Goal: Information Seeking & Learning: Check status

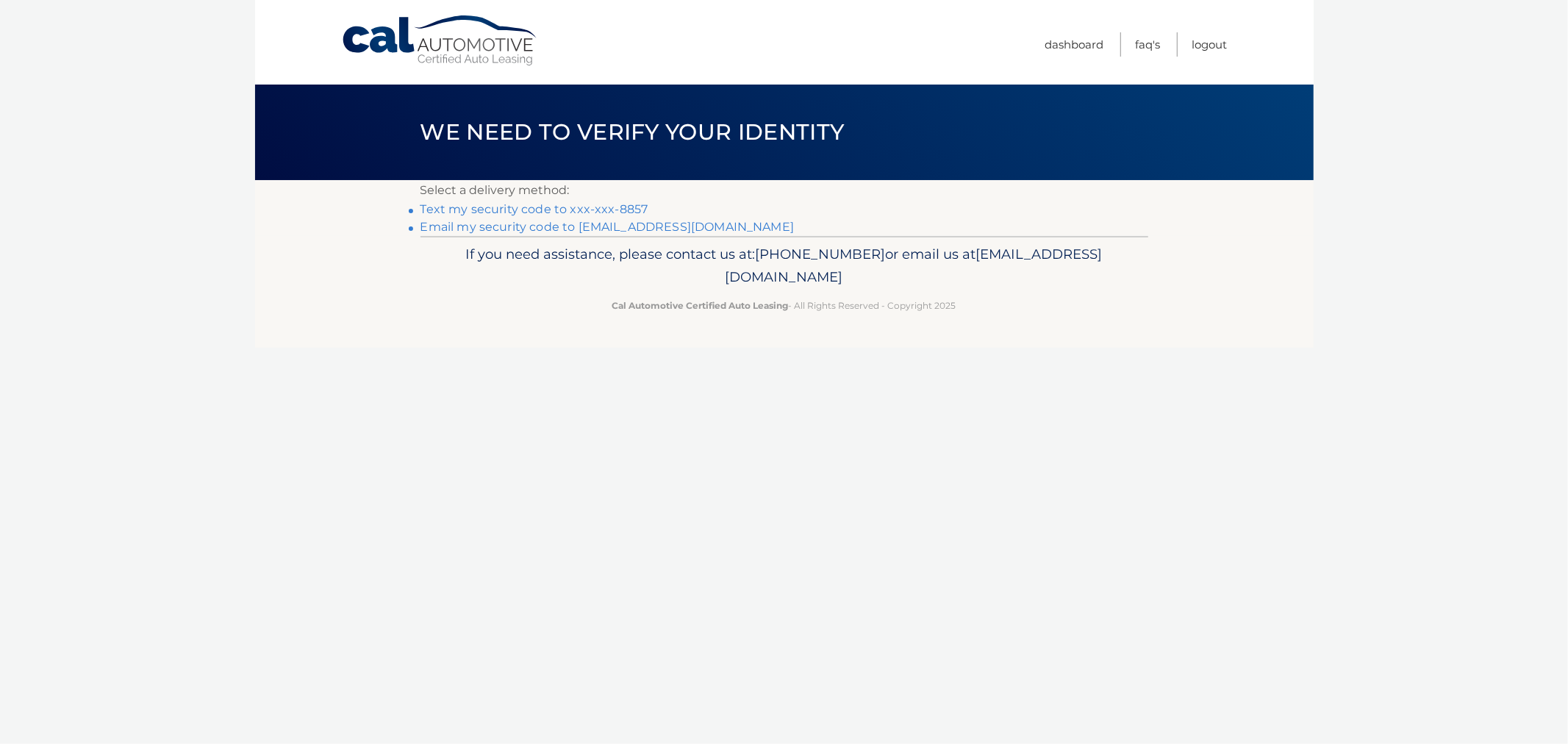
click at [461, 211] on link "Text my security code to xxx-xxx-8857" at bounding box center [535, 209] width 228 height 14
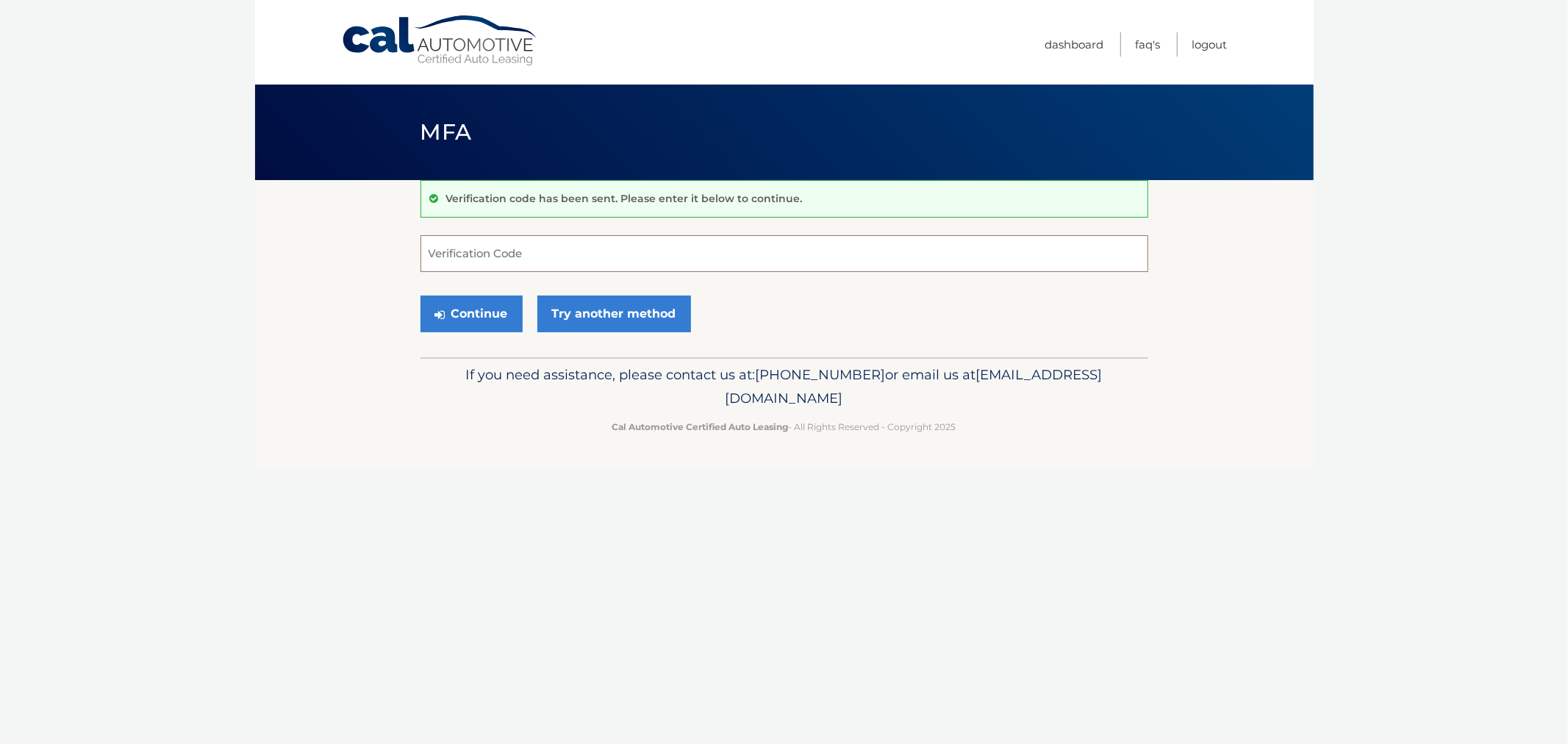
click at [456, 241] on input "Verification Code" at bounding box center [784, 254] width 727 height 37
click at [300, 236] on section "Verification code has been sent. Please enter it below to continue. Verificatio…" at bounding box center [785, 269] width 1059 height 177
click at [583, 235] on input "Verification Code" at bounding box center [784, 254] width 727 height 37
click at [524, 261] on input "Verification Code" at bounding box center [784, 254] width 727 height 37
type input "757061"
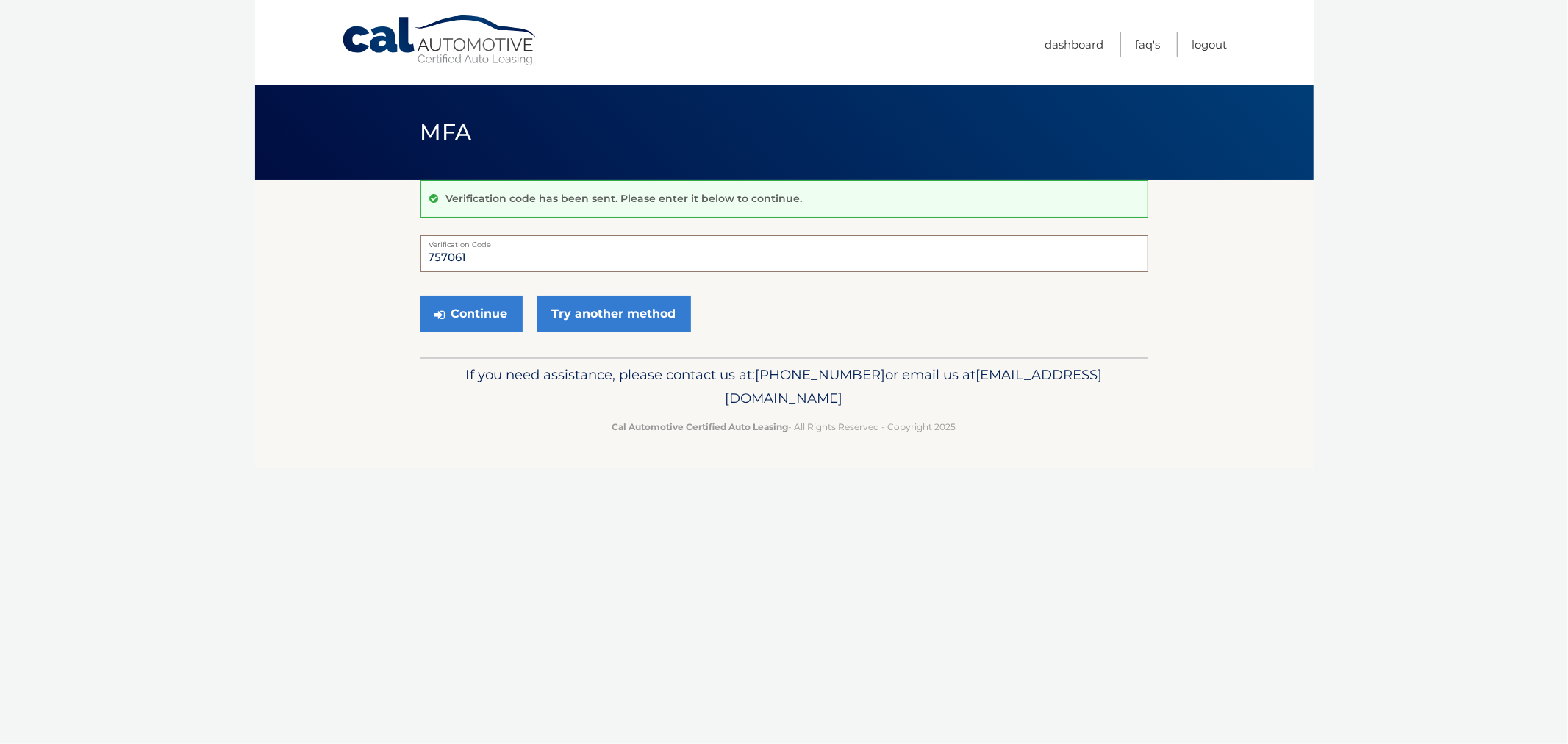
click at [421, 295] on button "Continue" at bounding box center [472, 314] width 103 height 37
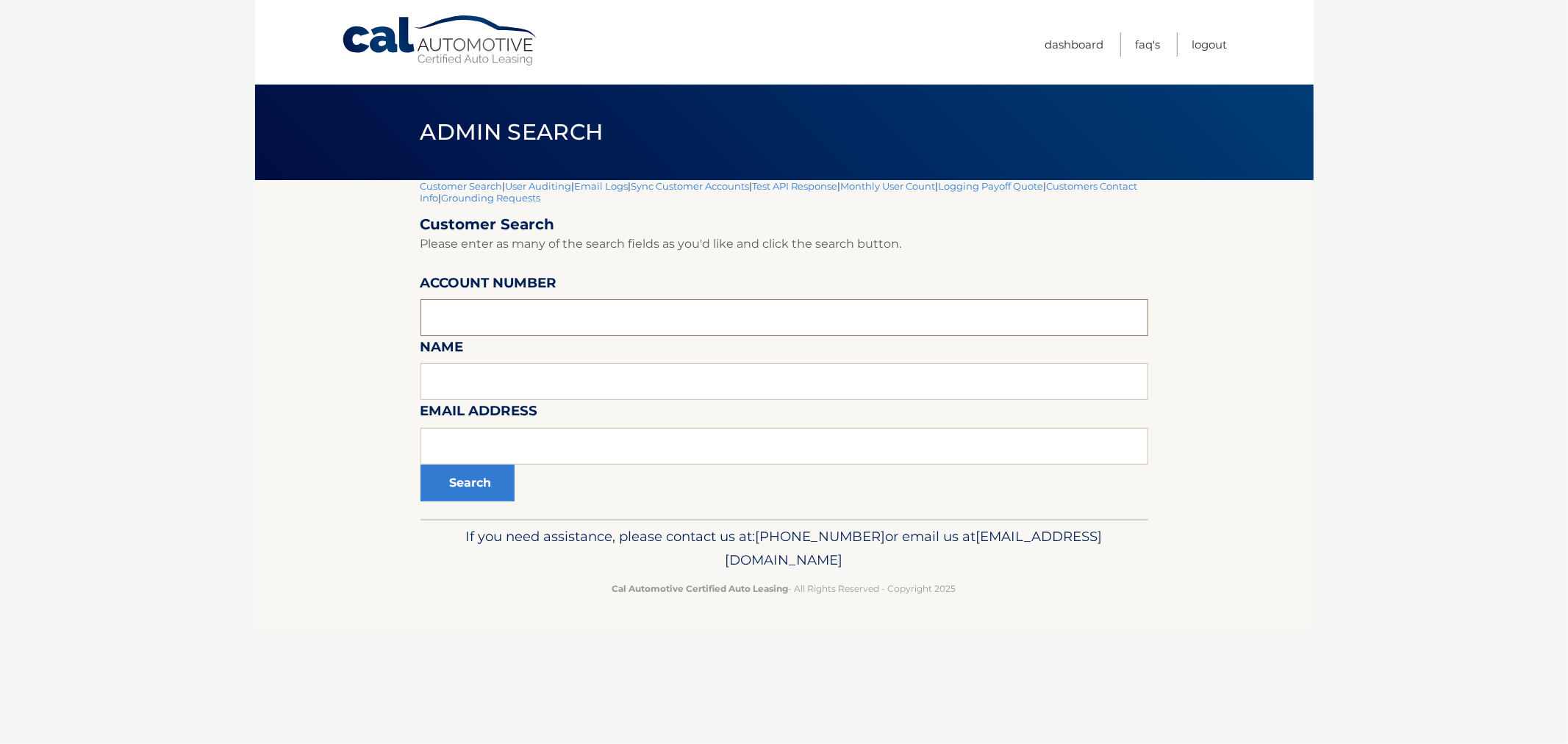
click at [478, 306] on input "text" at bounding box center [784, 317] width 727 height 37
paste input "44455994306"
type input "44455994306"
click at [478, 482] on button "Search" at bounding box center [468, 483] width 94 height 37
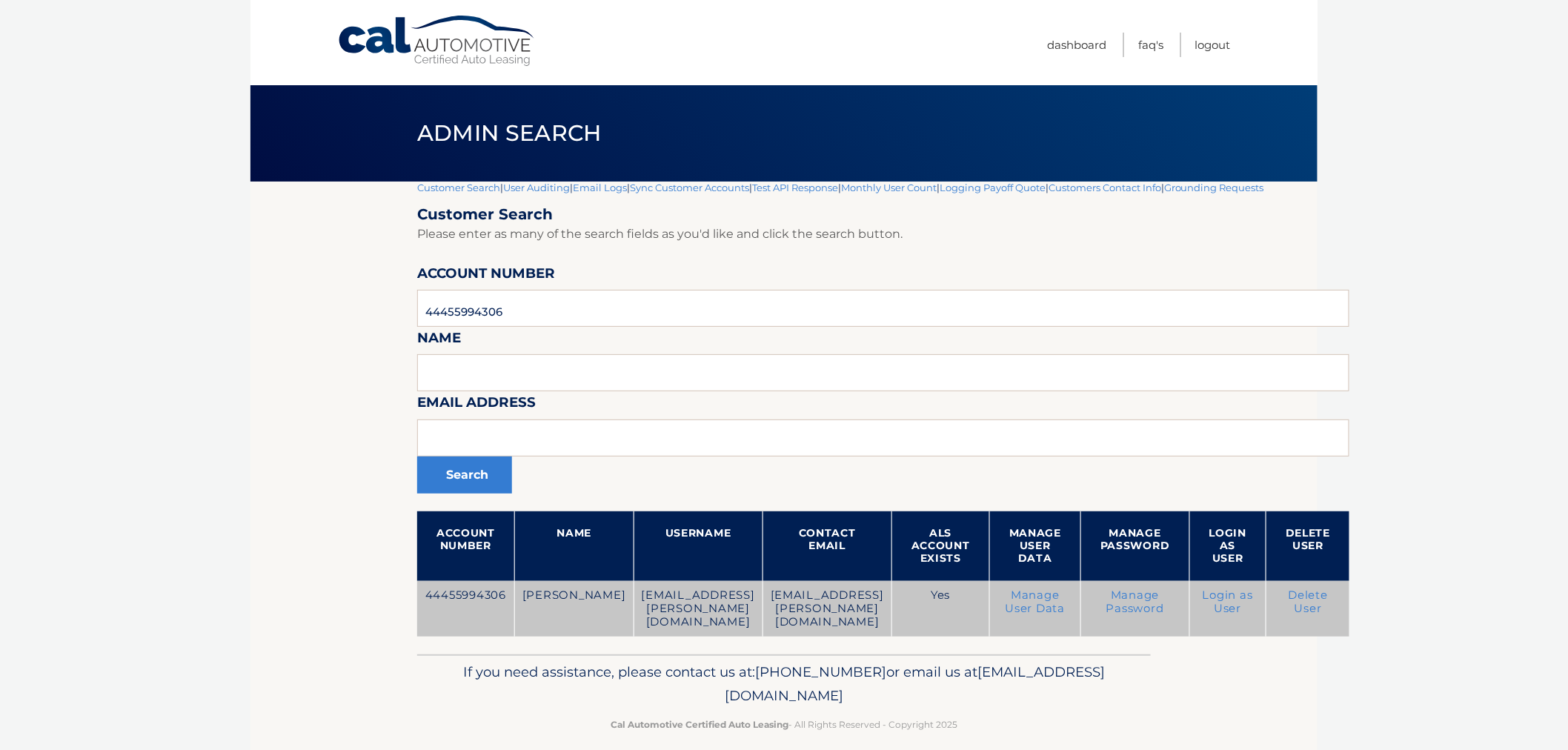
click at [1236, 611] on link "Login as User" at bounding box center [1228, 601] width 51 height 27
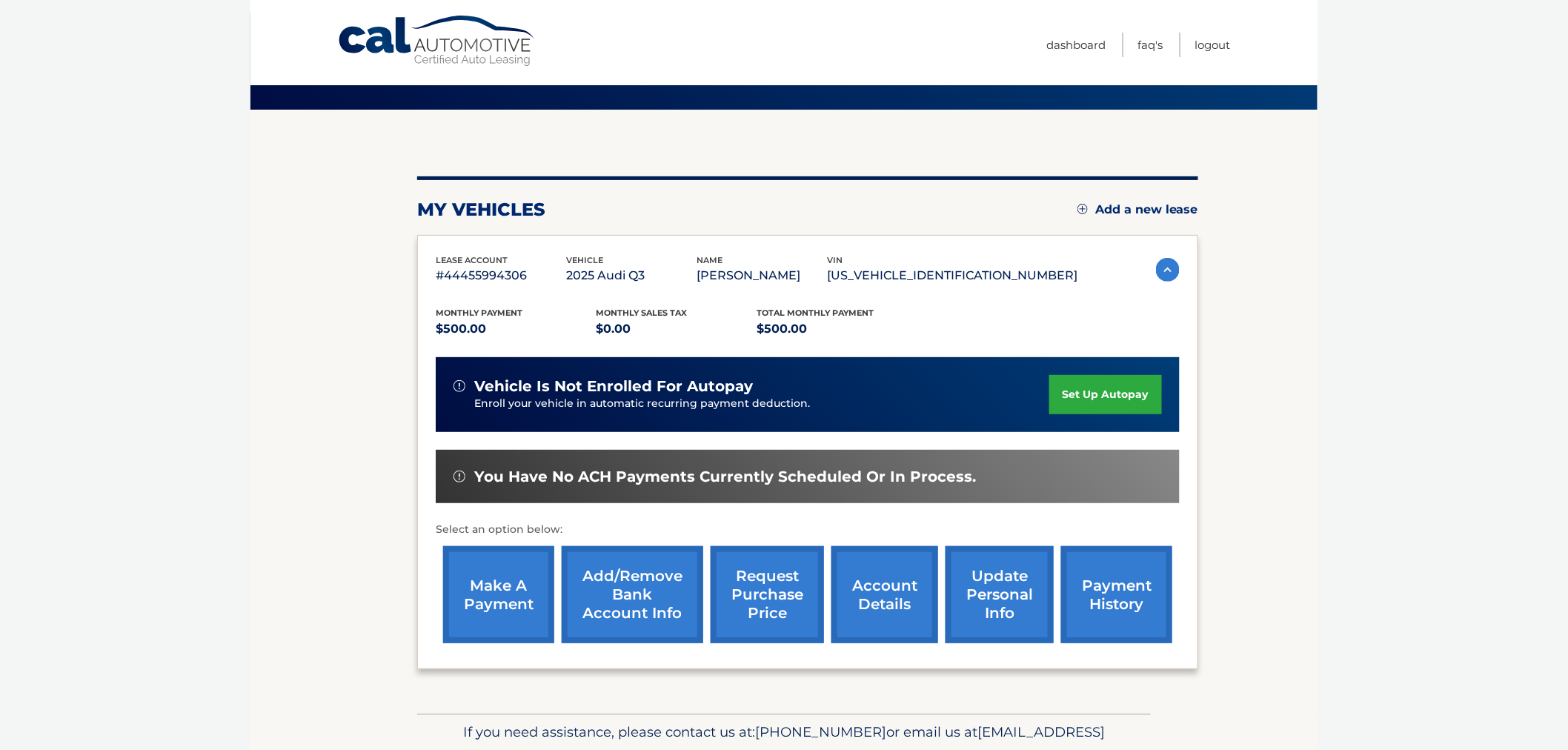
scroll to position [146, 0]
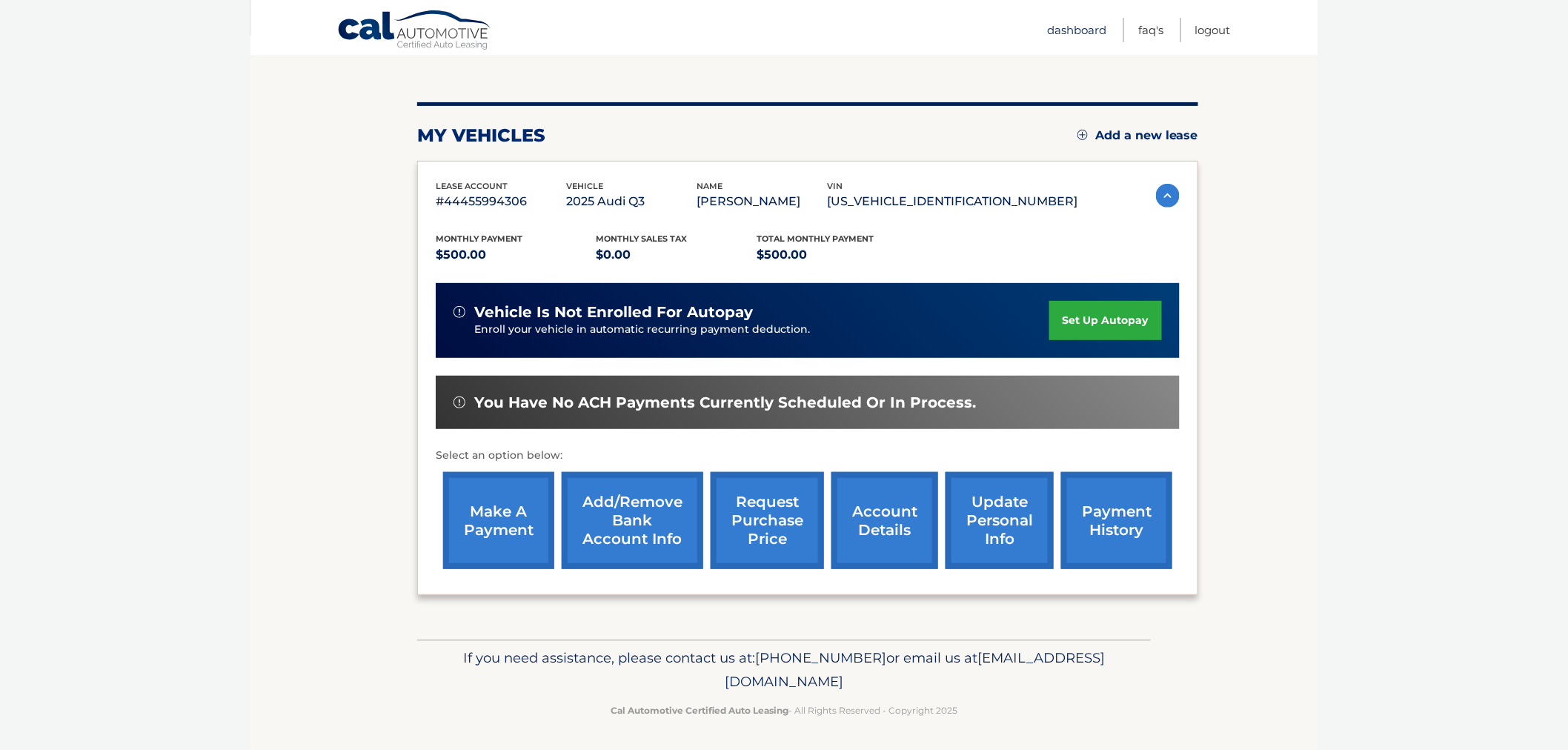
click at [1083, 32] on link "Dashboard" at bounding box center [1076, 29] width 60 height 24
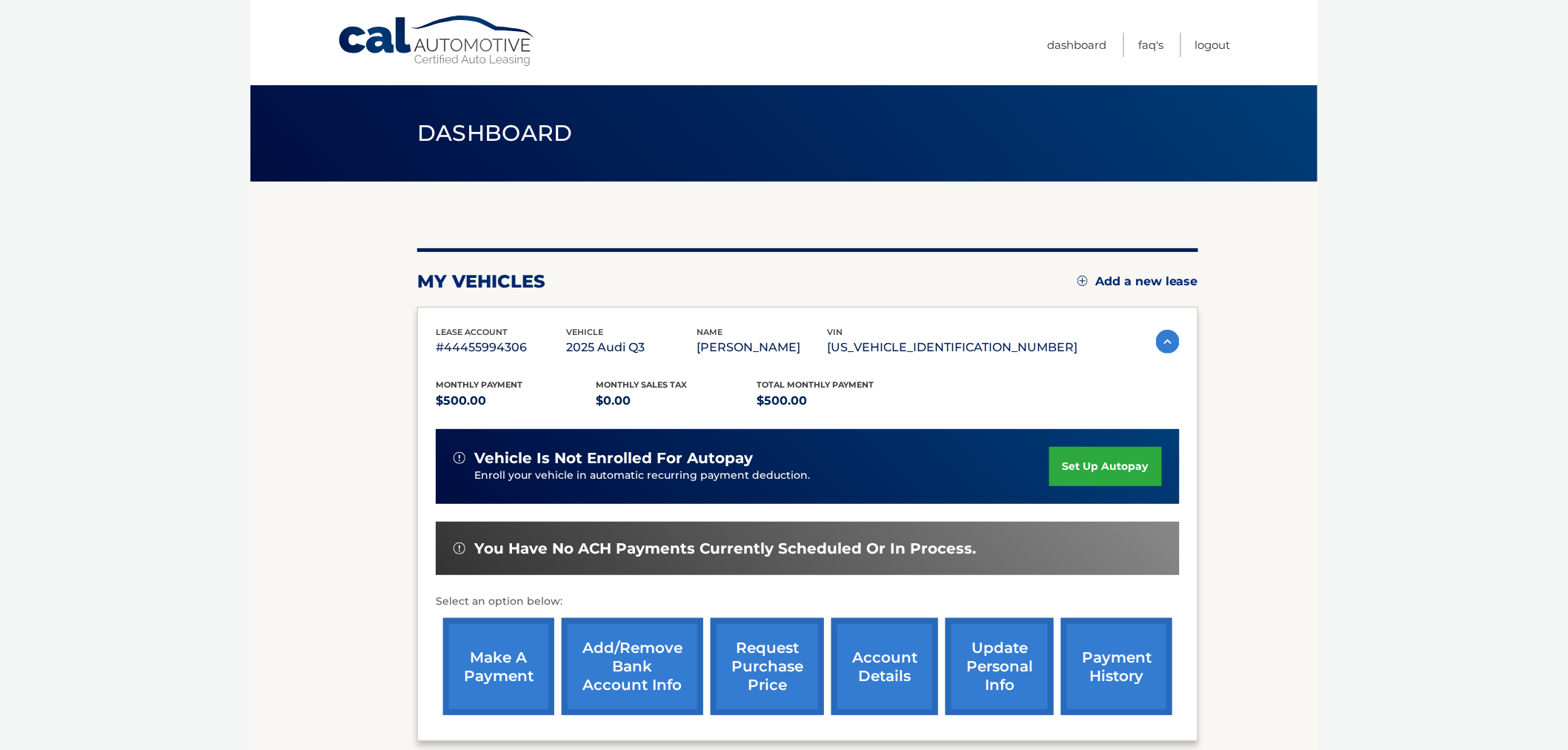
scroll to position [82, 0]
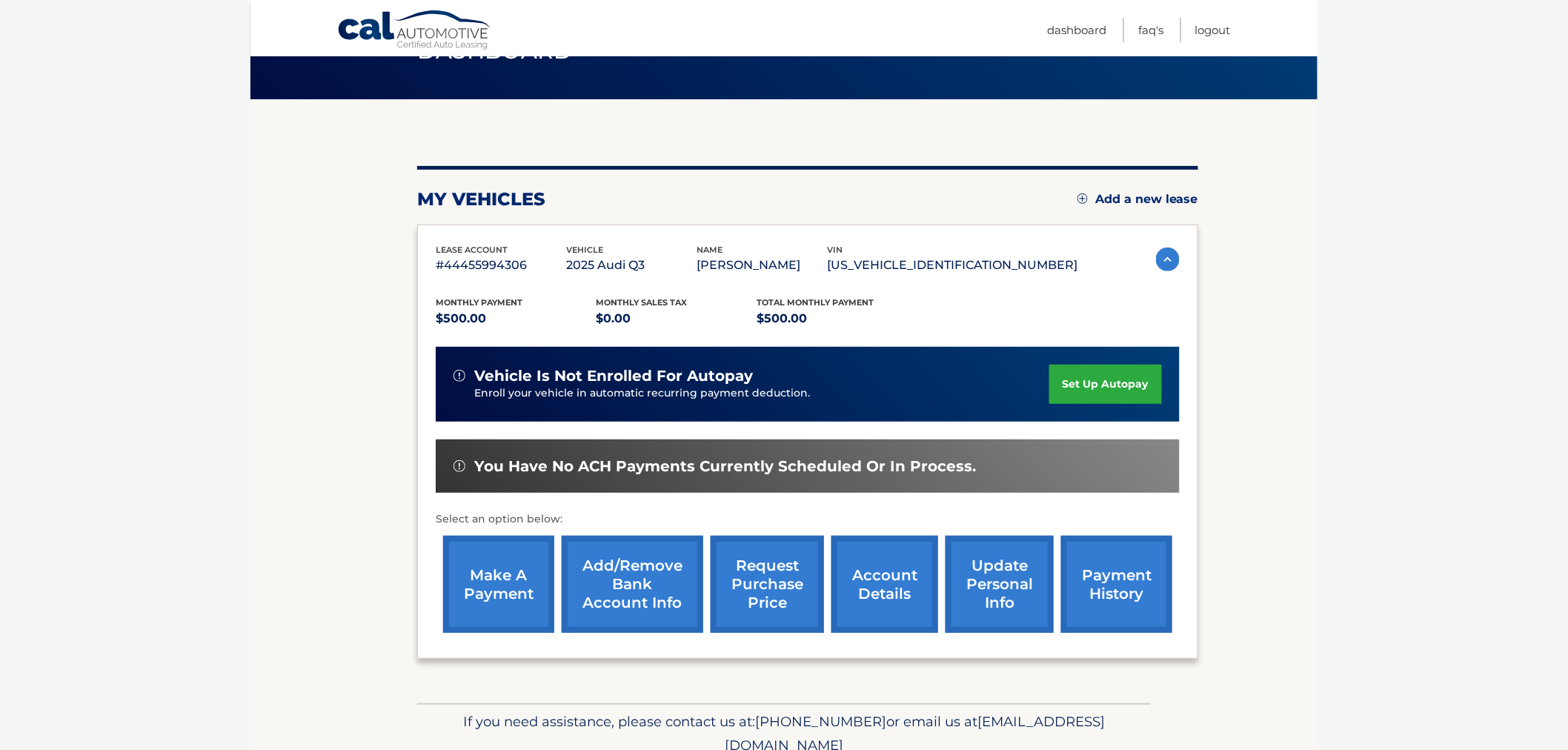
click at [1158, 583] on link "payment history" at bounding box center [1116, 583] width 111 height 97
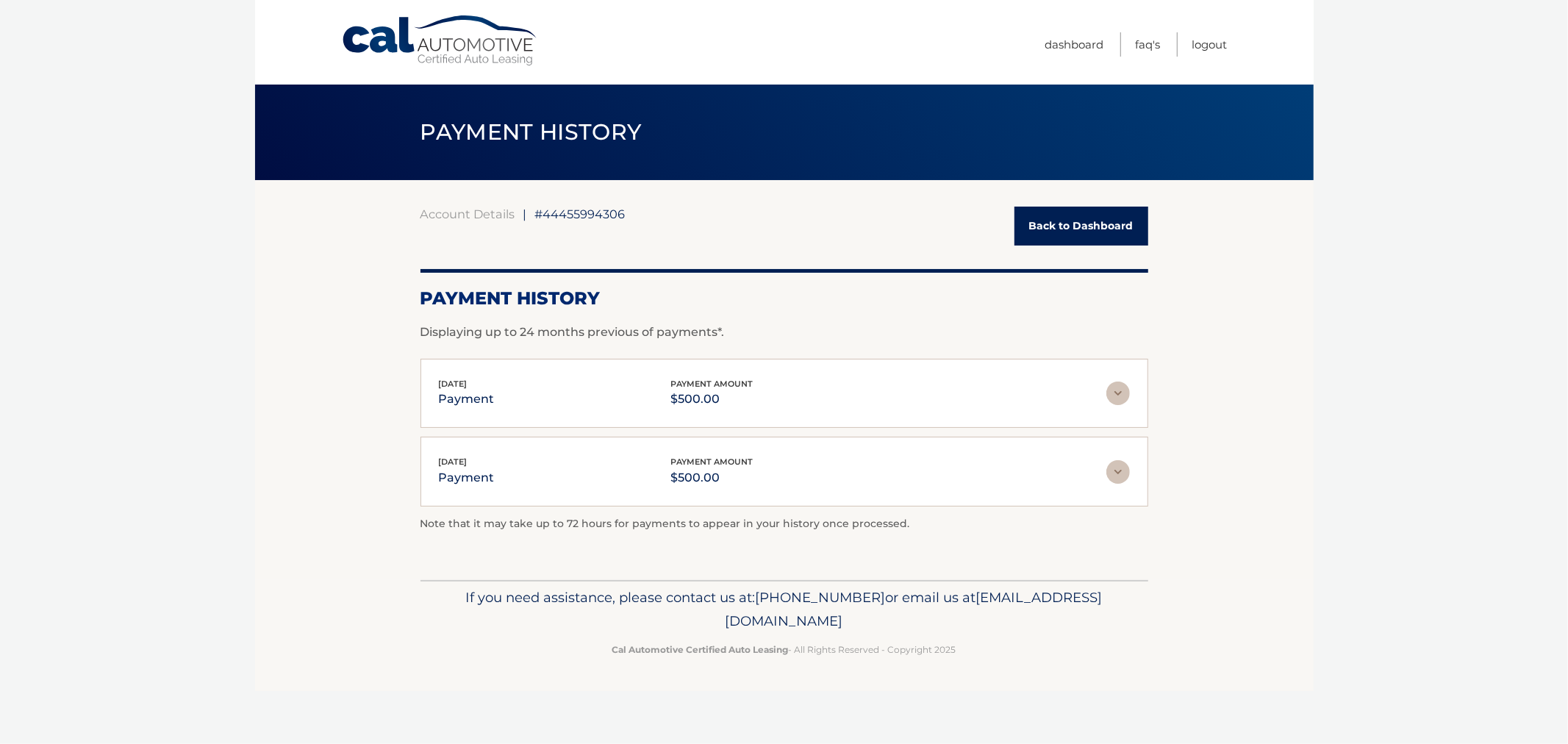
drag, startPoint x: 1111, startPoint y: 687, endPoint x: 362, endPoint y: 553, distance: 760.9
click at [363, 554] on div "Cal Automotive Menu Dashboard FAQ's Logout |" at bounding box center [785, 372] width 1059 height 744
click at [348, 554] on section "Account Details | #44455994306 Back to Dashboard Payment History Displaying up …" at bounding box center [785, 380] width 1059 height 399
drag, startPoint x: 363, startPoint y: 540, endPoint x: 993, endPoint y: 723, distance: 656.0
click at [994, 725] on div "Cal Automotive Menu Dashboard FAQ's Logout |" at bounding box center [785, 372] width 1059 height 744
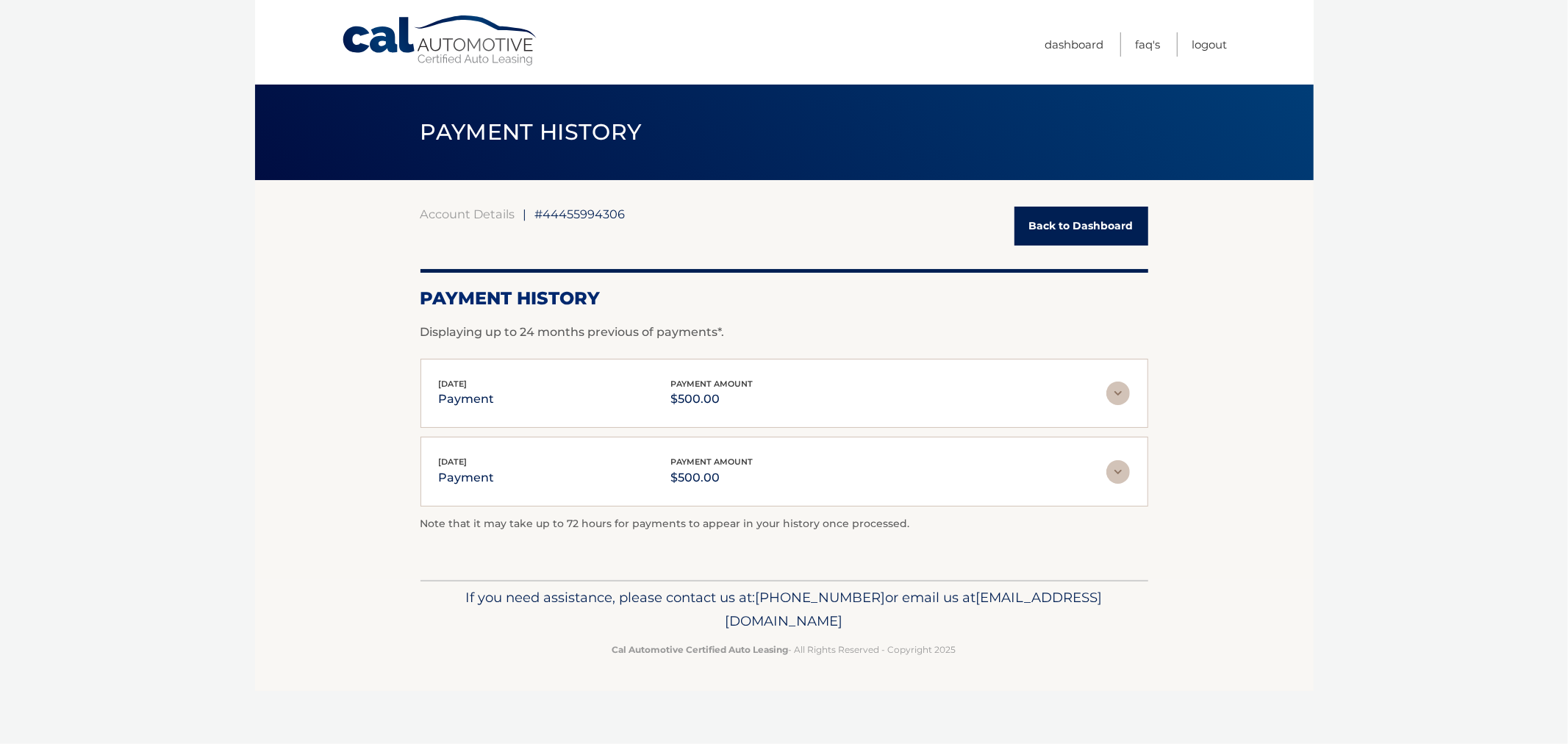
click at [991, 713] on div "Cal Automotive Menu Dashboard FAQ's Logout |" at bounding box center [785, 372] width 1059 height 744
drag, startPoint x: 998, startPoint y: 674, endPoint x: 323, endPoint y: 228, distance: 809.0
click at [323, 228] on div "Cal Automotive Menu Dashboard FAQ's Logout |" at bounding box center [785, 372] width 1059 height 744
click at [323, 232] on section "Account Details | #44455994306 Back to Dashboard Payment History Displaying up …" at bounding box center [785, 380] width 1059 height 399
drag, startPoint x: 854, startPoint y: 454, endPoint x: 1127, endPoint y: 635, distance: 327.6
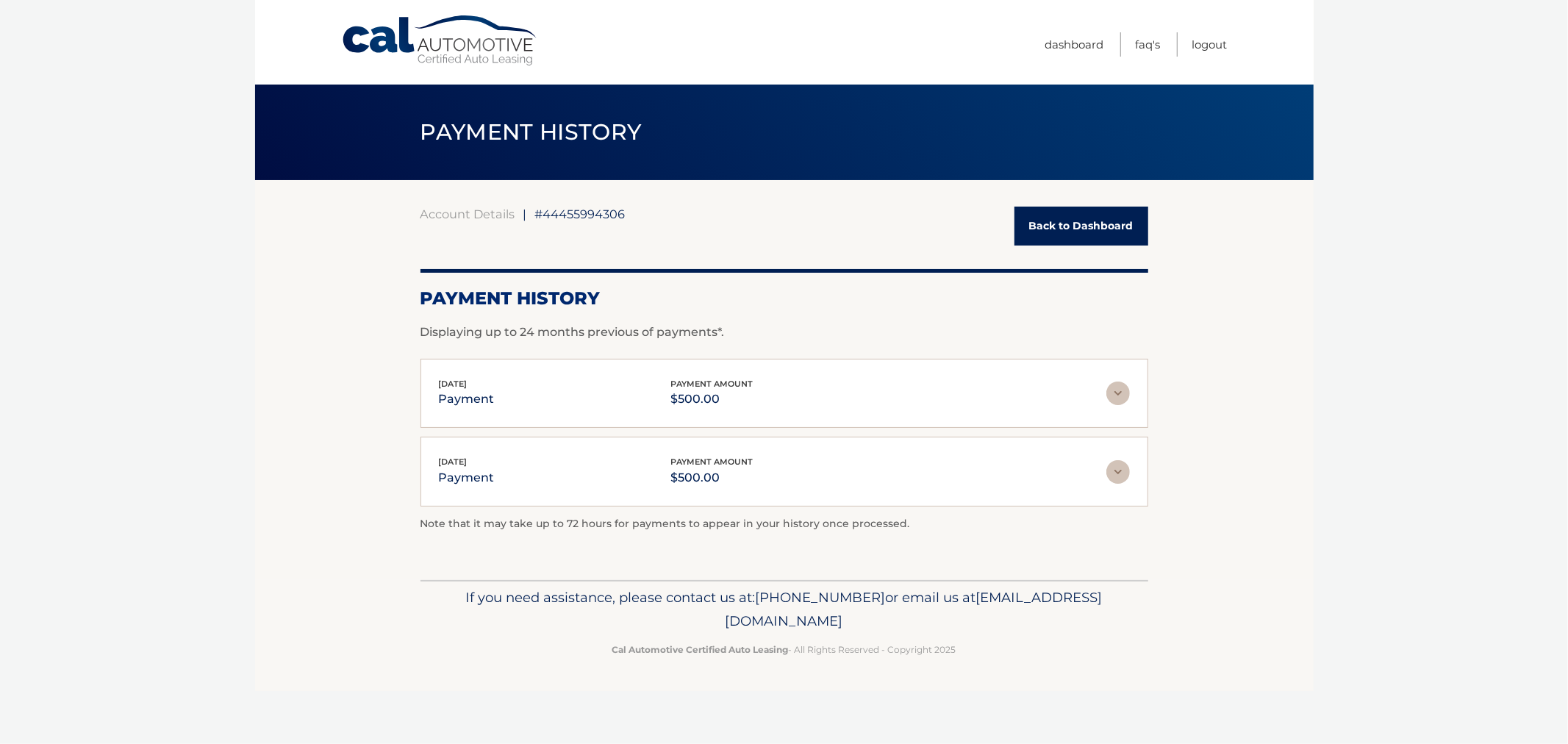
click at [1128, 635] on div "Cal Automotive Menu Dashboard FAQ's Logout |" at bounding box center [785, 372] width 1059 height 744
click at [1125, 633] on div "If you need assistance, please contact us at: 609-807-3200 or email us at Custo…" at bounding box center [784, 620] width 727 height 82
drag, startPoint x: 1031, startPoint y: 652, endPoint x: 233, endPoint y: 157, distance: 939.1
click at [240, 162] on body "Cal Automotive Menu Dashboard FAQ's Logout |" at bounding box center [784, 372] width 1568 height 744
click at [268, 294] on section "Account Details | #44455994306 Back to Dashboard Payment History Displaying up …" at bounding box center [785, 380] width 1059 height 399
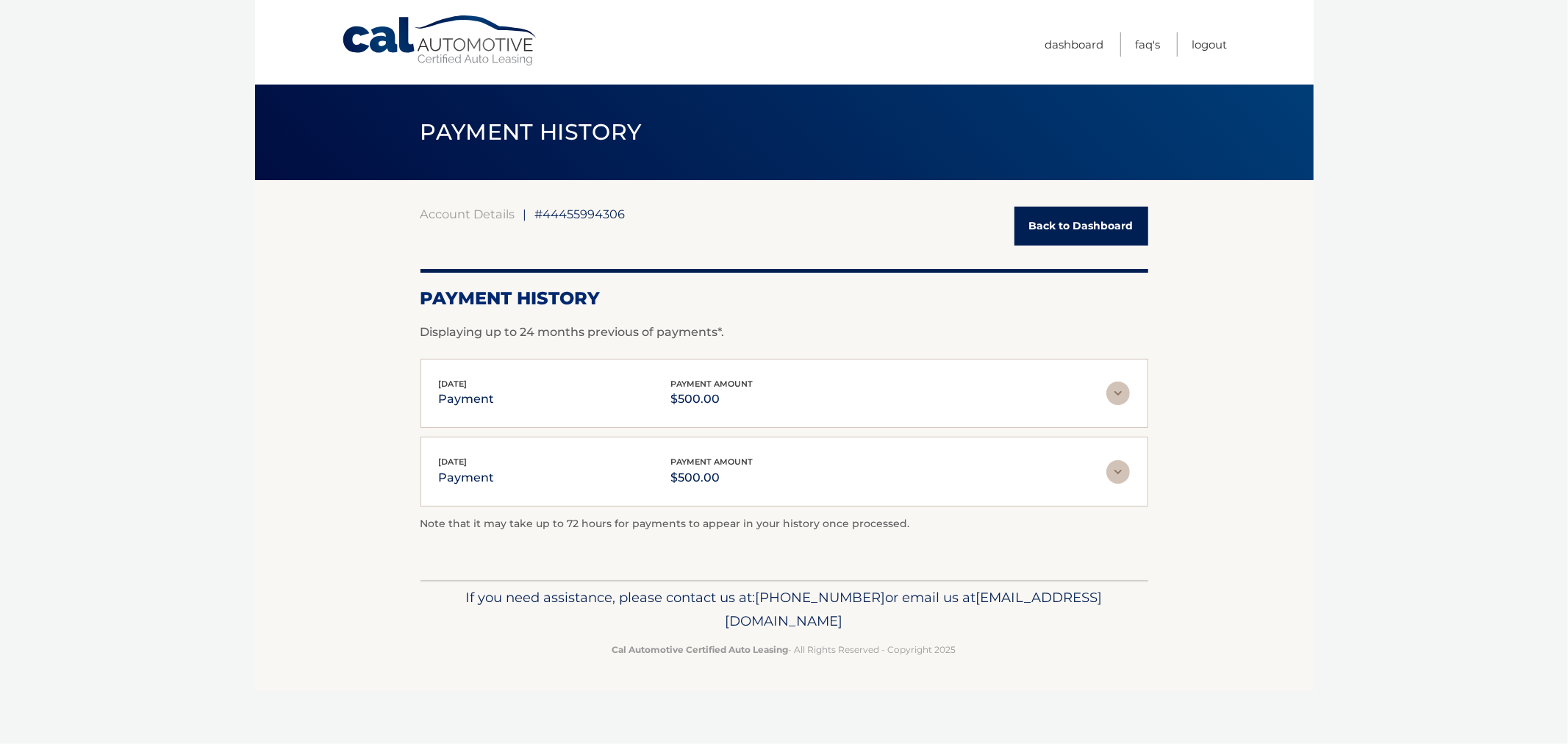
drag, startPoint x: 410, startPoint y: 611, endPoint x: 620, endPoint y: 621, distance: 210.2
click at [412, 611] on footer "If you need assistance, please contact us at: 609-807-3200 or email us at Custo…" at bounding box center [785, 635] width 1059 height 111
click at [649, 625] on p "If you need assistance, please contact us at: 609-807-3200 or email us at Custo…" at bounding box center [785, 609] width 709 height 47
click at [1127, 475] on img at bounding box center [1118, 472] width 24 height 24
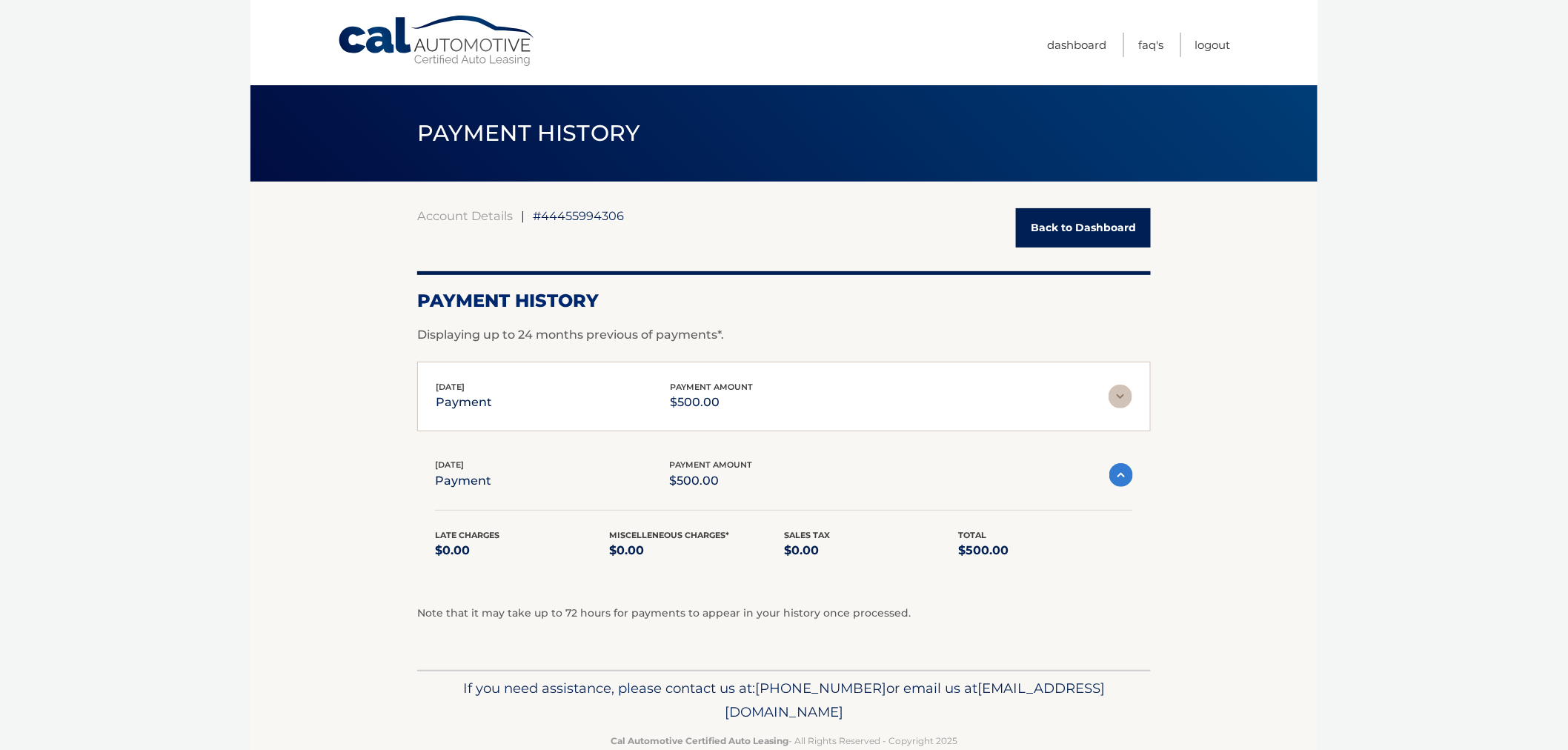
click at [1129, 485] on img at bounding box center [1121, 475] width 24 height 24
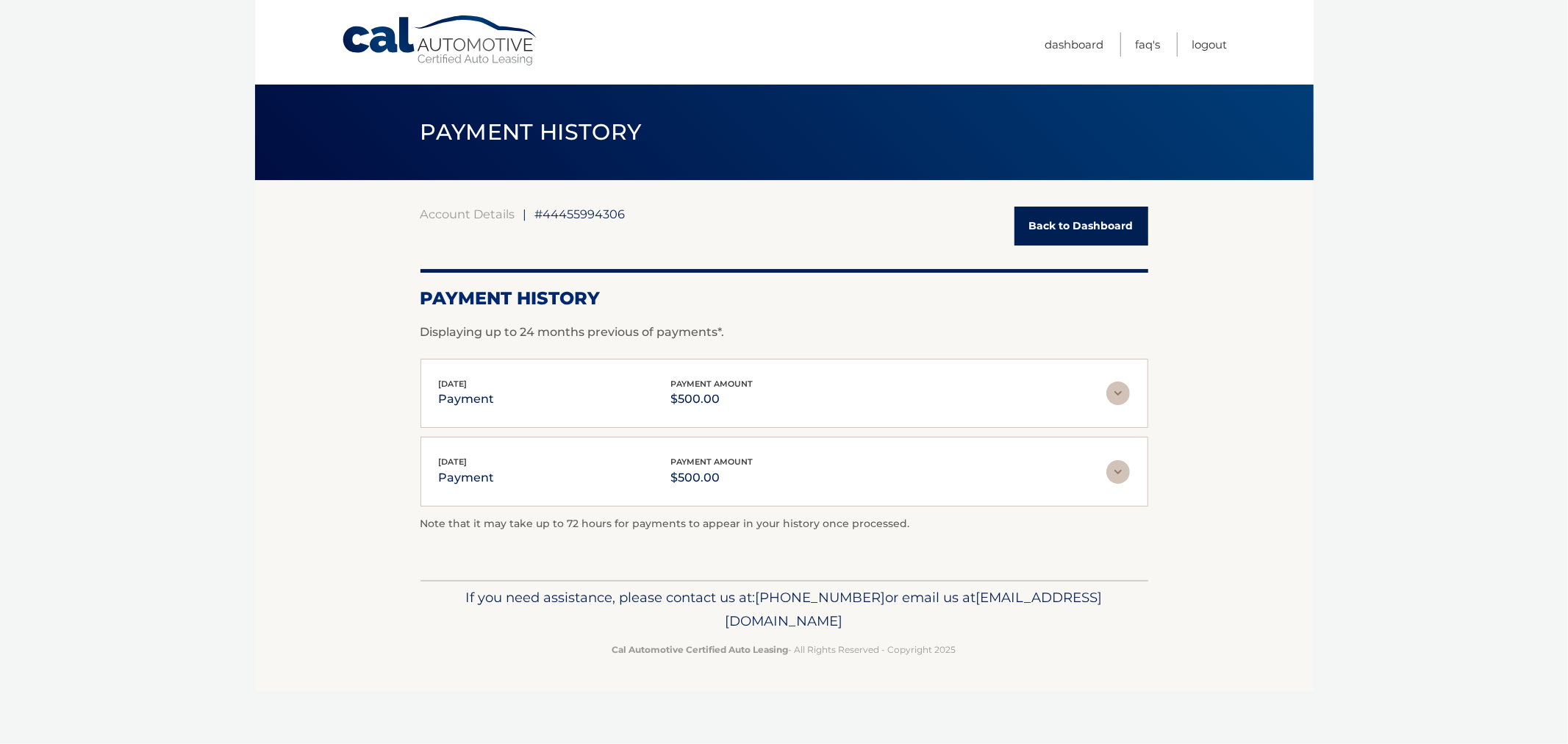
drag, startPoint x: 1076, startPoint y: 687, endPoint x: 506, endPoint y: 551, distance: 586.0
click at [508, 553] on div "Cal Automotive Menu Dashboard FAQ's Logout |" at bounding box center [785, 372] width 1059 height 744
click at [434, 531] on p "Note that it may take up to 72 hours for payments to appear in your history onc…" at bounding box center [784, 524] width 727 height 18
drag, startPoint x: 582, startPoint y: 570, endPoint x: 1022, endPoint y: 679, distance: 453.3
click at [1022, 685] on div "Cal Automotive Menu Dashboard FAQ's Logout |" at bounding box center [785, 372] width 1059 height 744
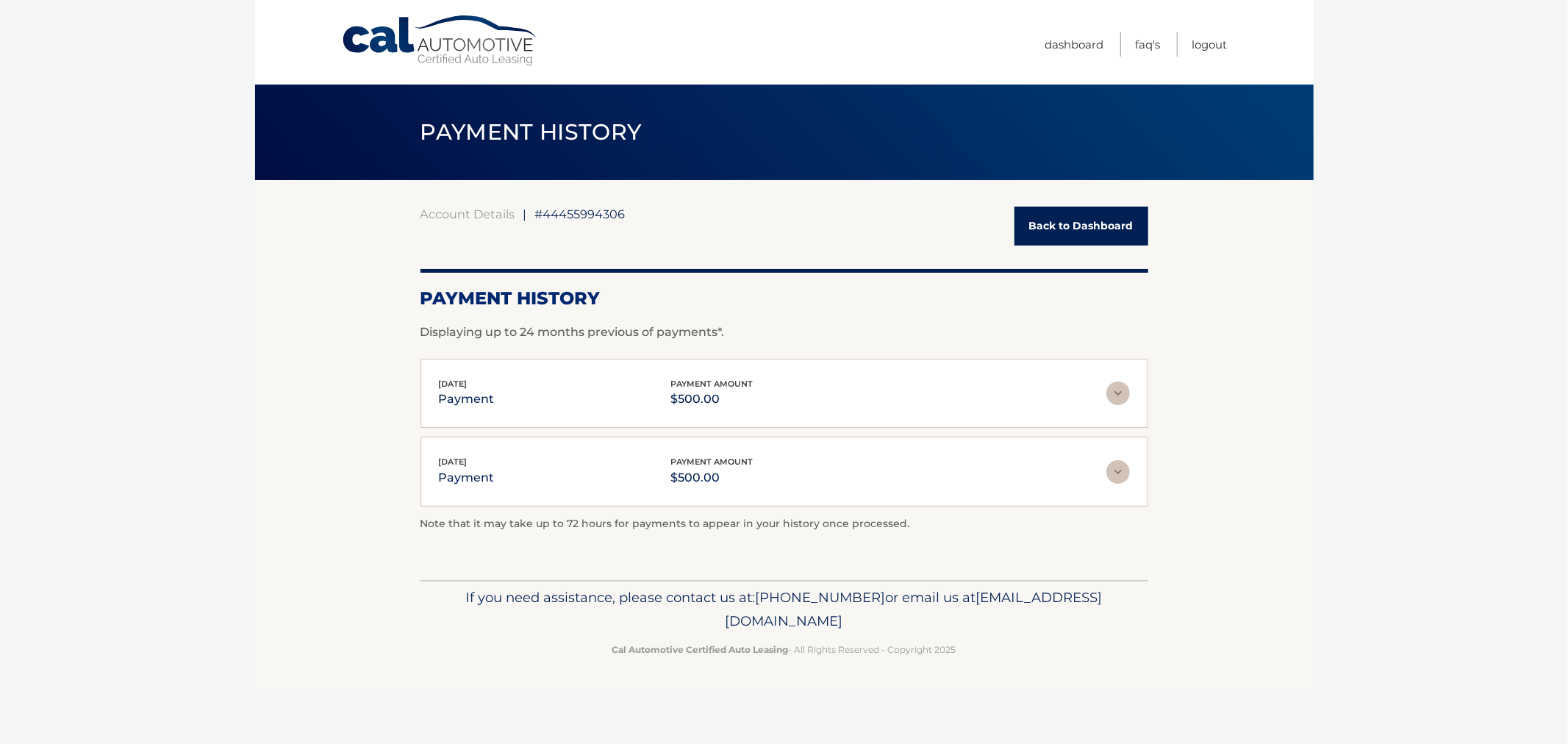
click at [1022, 679] on footer "If you need assistance, please contact us at: 609-807-3200 or email us at Custo…" at bounding box center [785, 635] width 1059 height 111
drag, startPoint x: 1016, startPoint y: 662, endPoint x: 407, endPoint y: 537, distance: 621.7
click at [415, 550] on div "Cal Automotive Menu Dashboard FAQ's Logout |" at bounding box center [785, 372] width 1059 height 744
click at [407, 537] on section "Account Details | #44455994306 Back to Dashboard Payment History Displaying up …" at bounding box center [785, 380] width 1059 height 399
drag, startPoint x: 474, startPoint y: 535, endPoint x: 973, endPoint y: 659, distance: 514.2
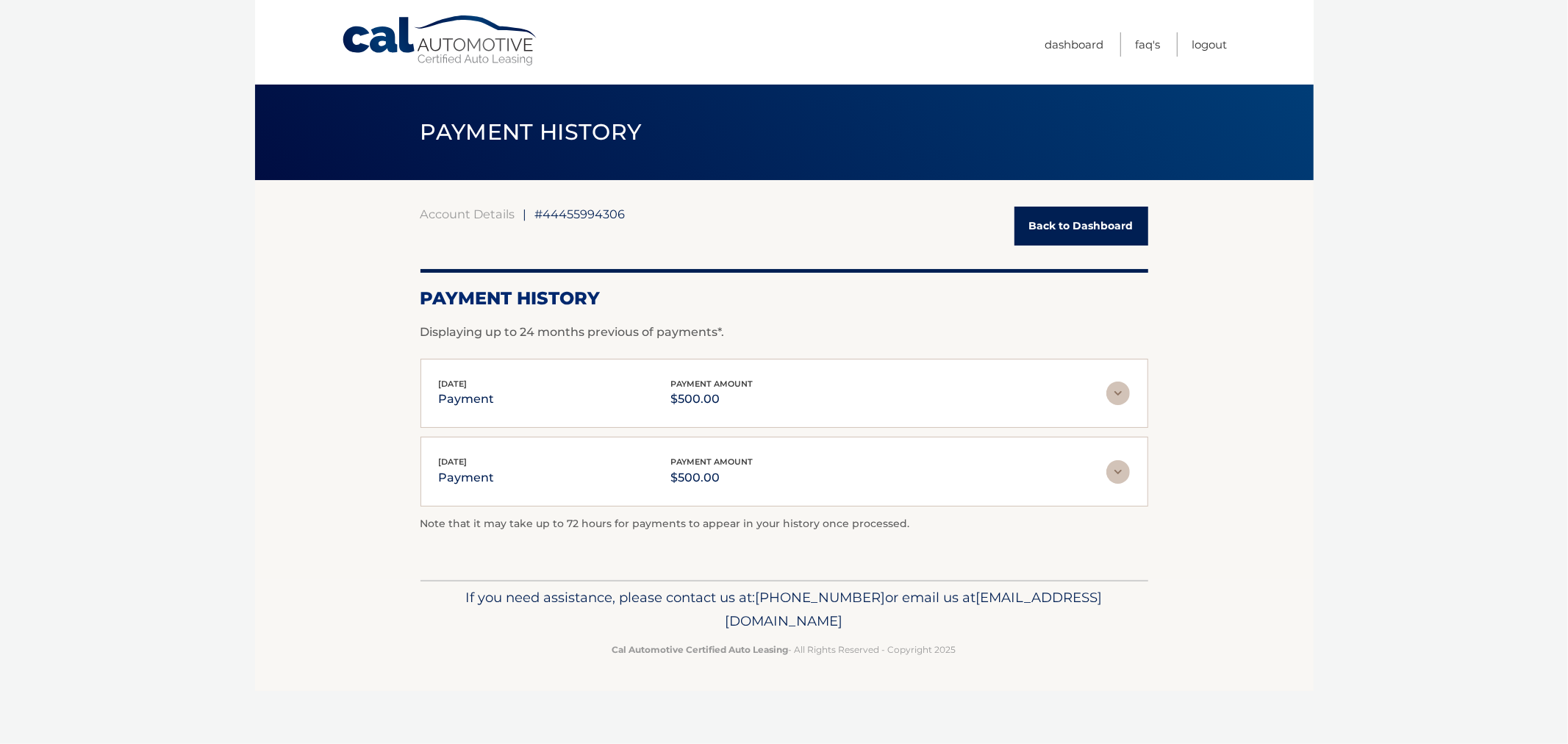
click at [973, 660] on div "Cal Automotive Menu Dashboard FAQ's Logout |" at bounding box center [785, 372] width 1059 height 744
click at [973, 659] on div "If you need assistance, please contact us at: 609-807-3200 or email us at Custo…" at bounding box center [784, 620] width 727 height 82
drag, startPoint x: 1102, startPoint y: 391, endPoint x: 1115, endPoint y: 395, distance: 13.6
click at [1103, 391] on div "Sep 11, 2025 payment payment amount $500.00" at bounding box center [772, 393] width 667 height 33
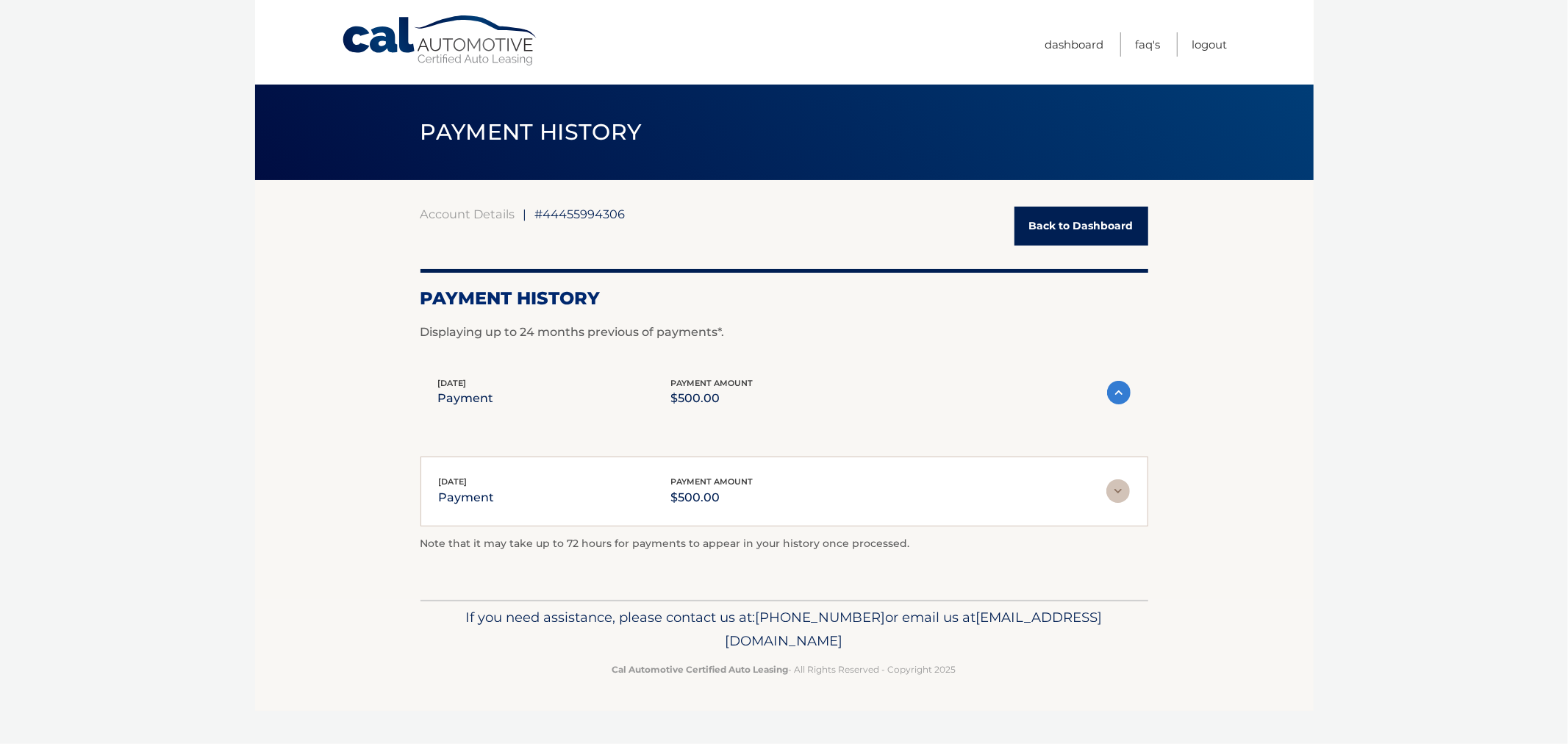
click at [1115, 395] on img at bounding box center [1118, 392] width 24 height 24
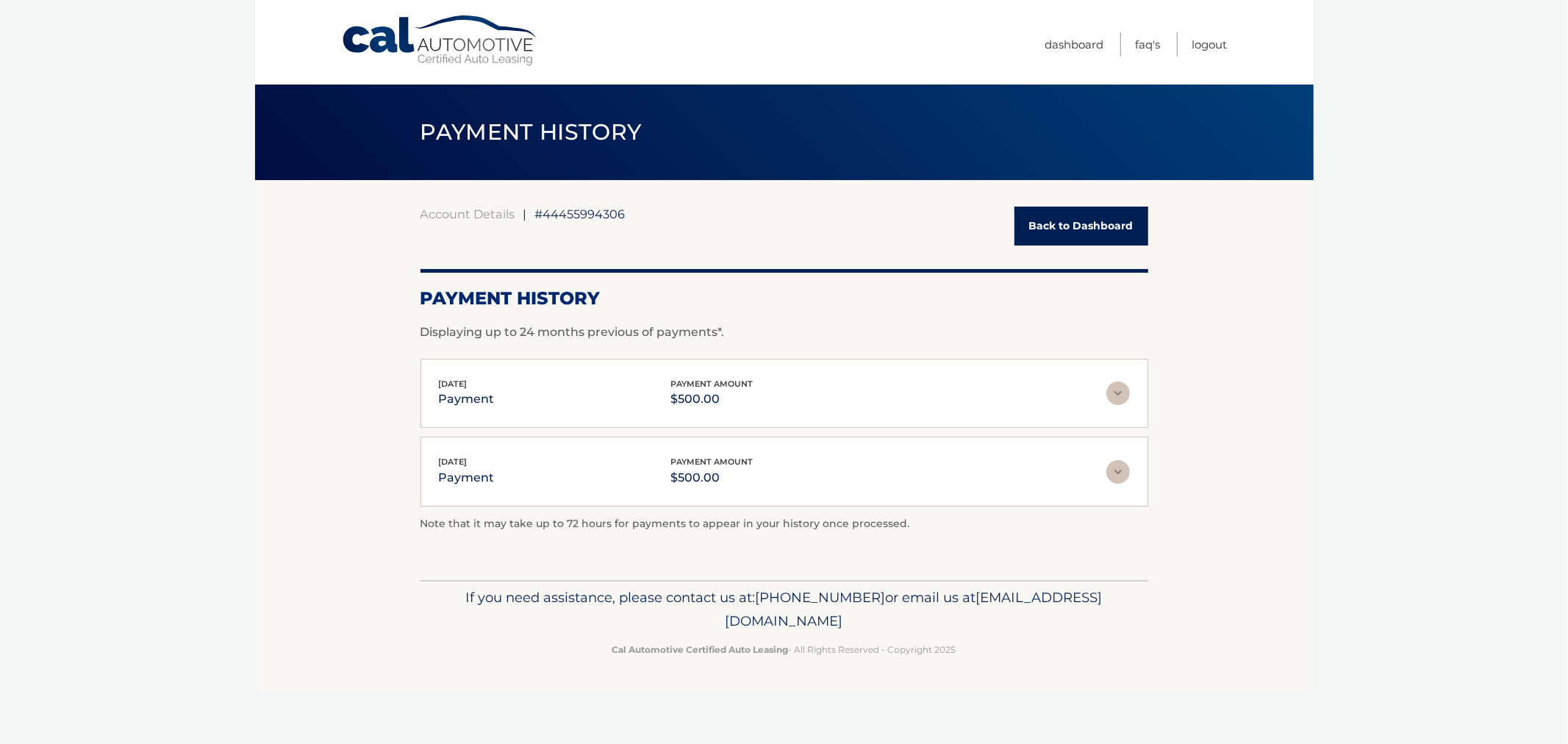
drag, startPoint x: 406, startPoint y: 314, endPoint x: 962, endPoint y: 652, distance: 650.7
click at [947, 637] on div "Cal Automotive Menu Dashboard FAQ's Logout |" at bounding box center [785, 372] width 1059 height 744
click at [964, 656] on p "Cal Automotive Certified Auto Leasing - All Rights Reserved - Copyright 2025" at bounding box center [785, 649] width 709 height 15
drag, startPoint x: 993, startPoint y: 649, endPoint x: 320, endPoint y: 236, distance: 789.6
click at [320, 236] on div "Cal Automotive Menu Dashboard FAQ's Logout |" at bounding box center [785, 372] width 1059 height 744
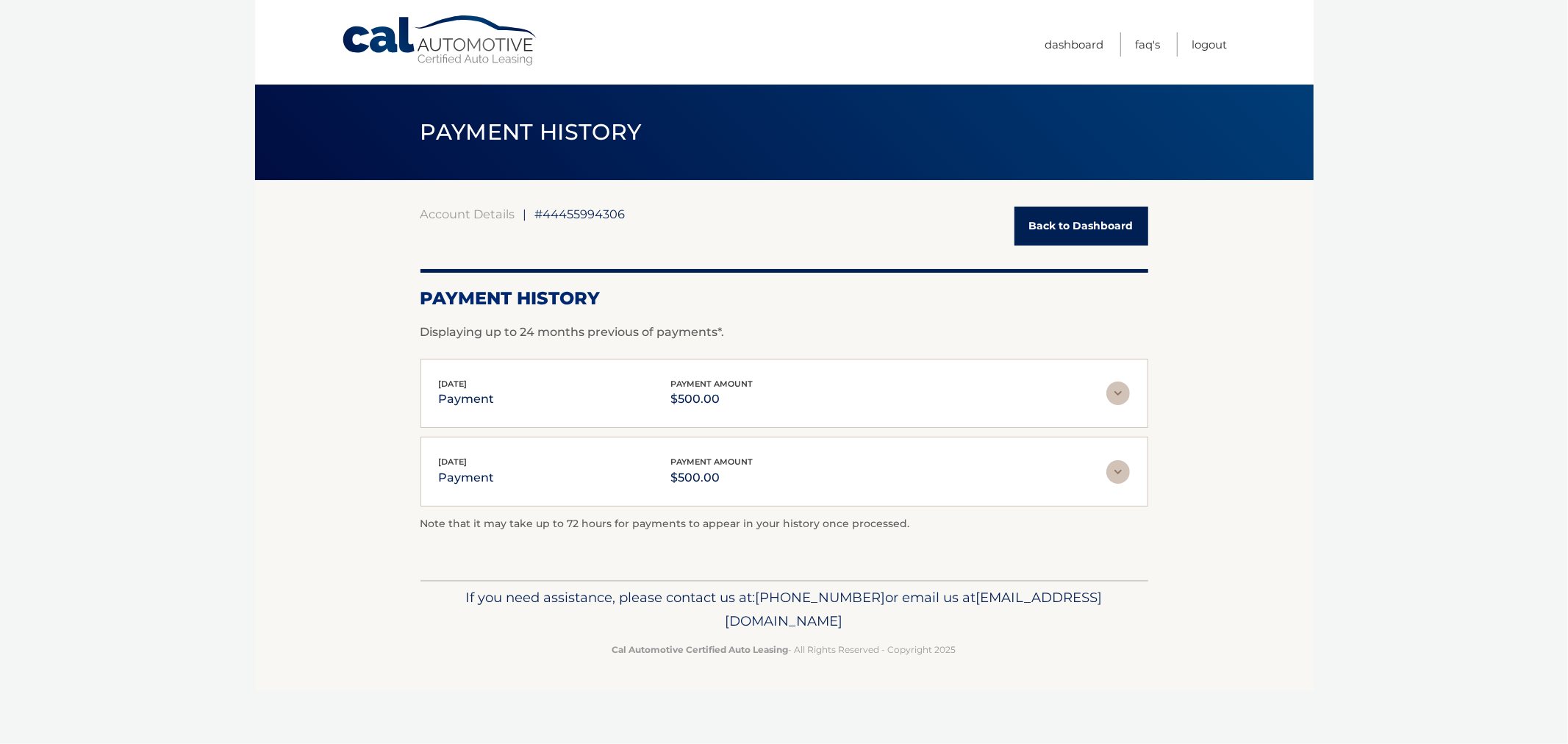
click at [325, 226] on section "Account Details | #44455994306 Back to Dashboard Payment History Displaying up …" at bounding box center [785, 380] width 1059 height 399
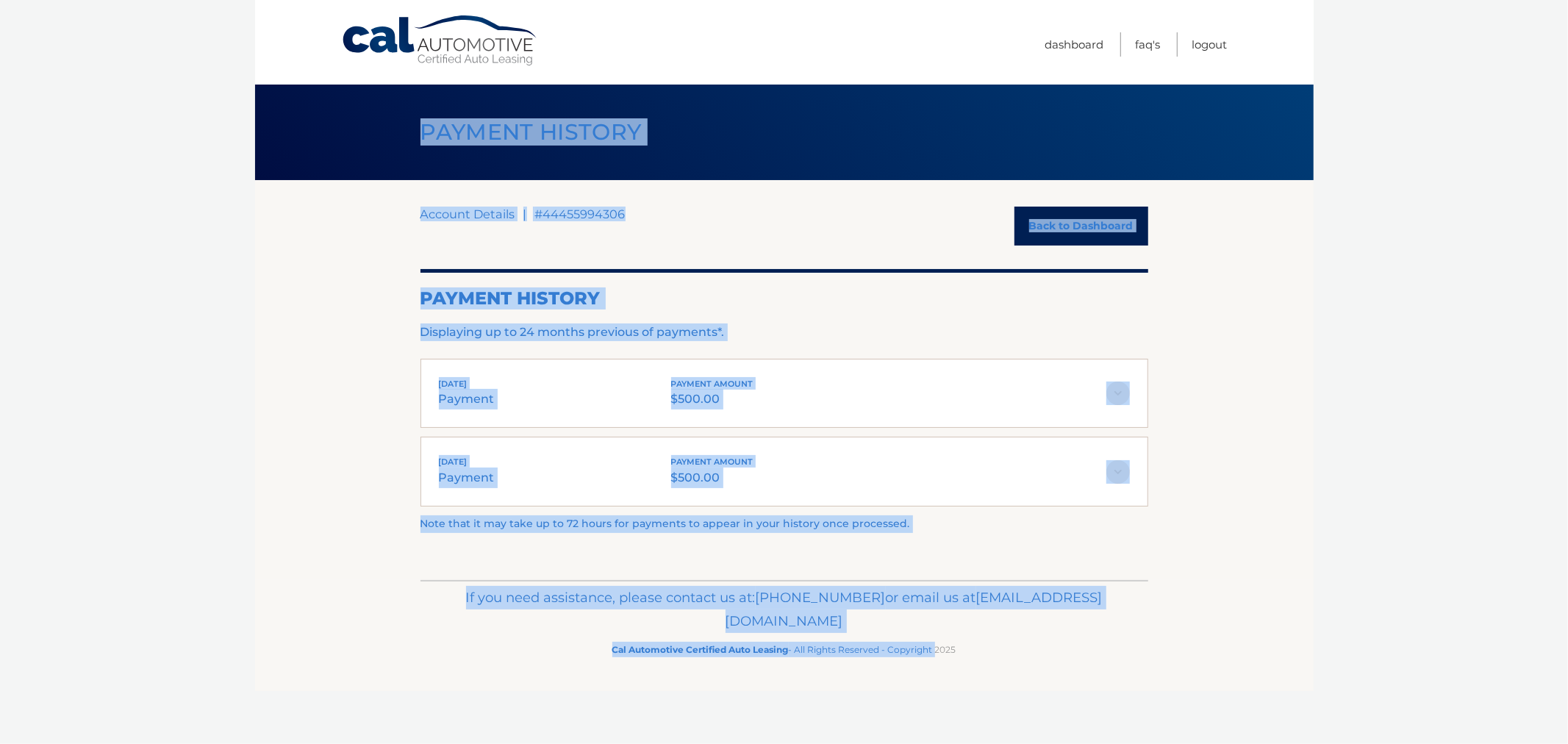
drag, startPoint x: 395, startPoint y: 112, endPoint x: 965, endPoint y: 654, distance: 786.6
click at [942, 649] on div "Cal Automotive Menu Dashboard FAQ's Logout |" at bounding box center [785, 372] width 1059 height 744
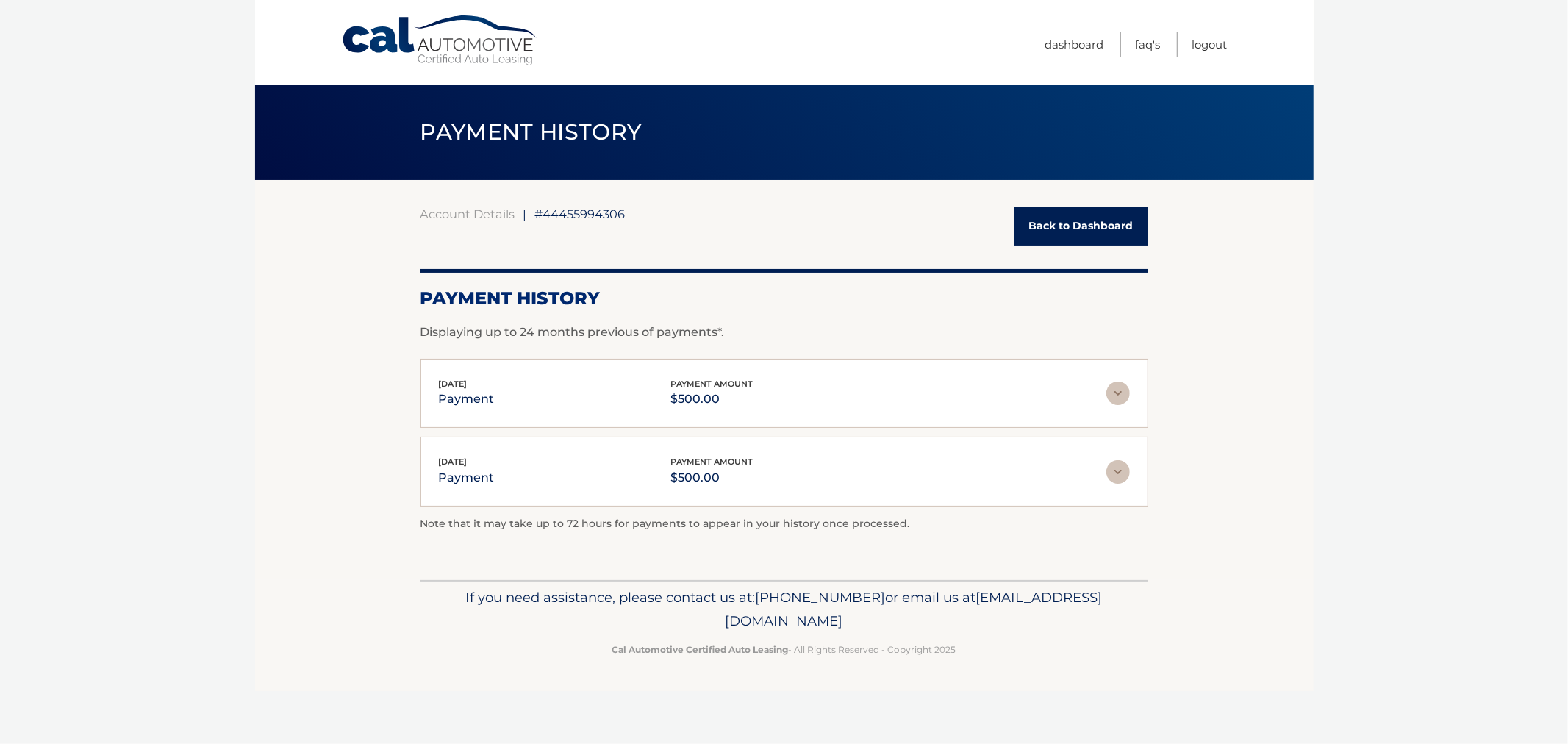
click at [966, 650] on p "Cal Automotive Certified Auto Leasing - All Rights Reserved - Copyright 2025" at bounding box center [785, 649] width 709 height 15
drag, startPoint x: 965, startPoint y: 642, endPoint x: 379, endPoint y: 187, distance: 741.9
click at [382, 195] on div "Cal Automotive Menu Dashboard FAQ's Logout |" at bounding box center [785, 372] width 1059 height 744
click at [361, 138] on div "PAYMENT HISTORY" at bounding box center [785, 133] width 1059 height 95
drag, startPoint x: 479, startPoint y: 189, endPoint x: 1149, endPoint y: 667, distance: 823.0
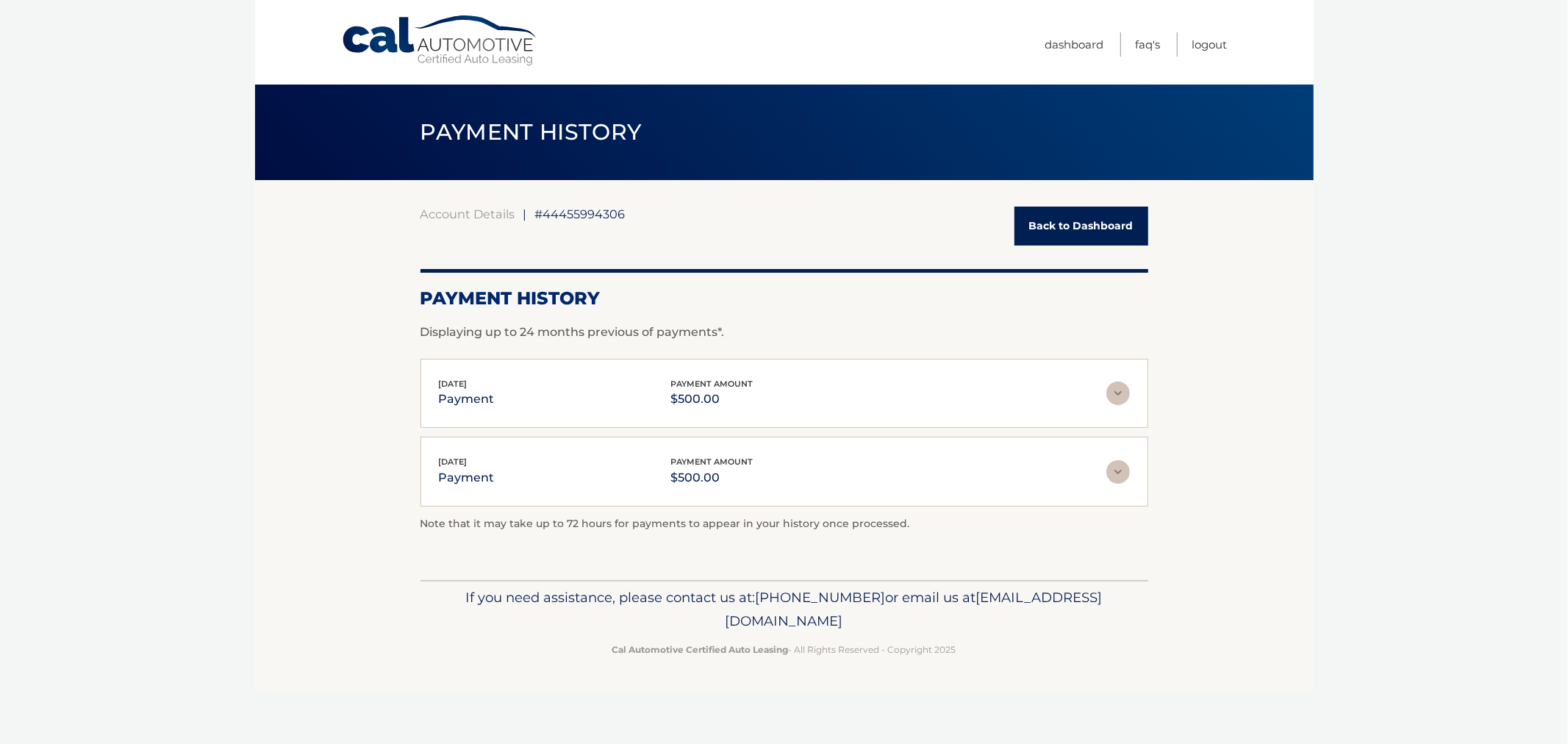
click at [1151, 672] on div "Cal Automotive Menu Dashboard FAQ's Logout |" at bounding box center [785, 372] width 1059 height 744
click at [1149, 669] on footer "If you need assistance, please contact us at: 609-807-3200 or email us at Custo…" at bounding box center [785, 635] width 1059 height 111
click at [1107, 676] on footer "If you need assistance, please contact us at: 609-807-3200 or email us at Custo…" at bounding box center [785, 635] width 1059 height 111
drag, startPoint x: 1069, startPoint y: 674, endPoint x: 386, endPoint y: 119, distance: 880.1
click at [386, 119] on div "Cal Automotive Menu Dashboard FAQ's Logout |" at bounding box center [785, 372] width 1059 height 744
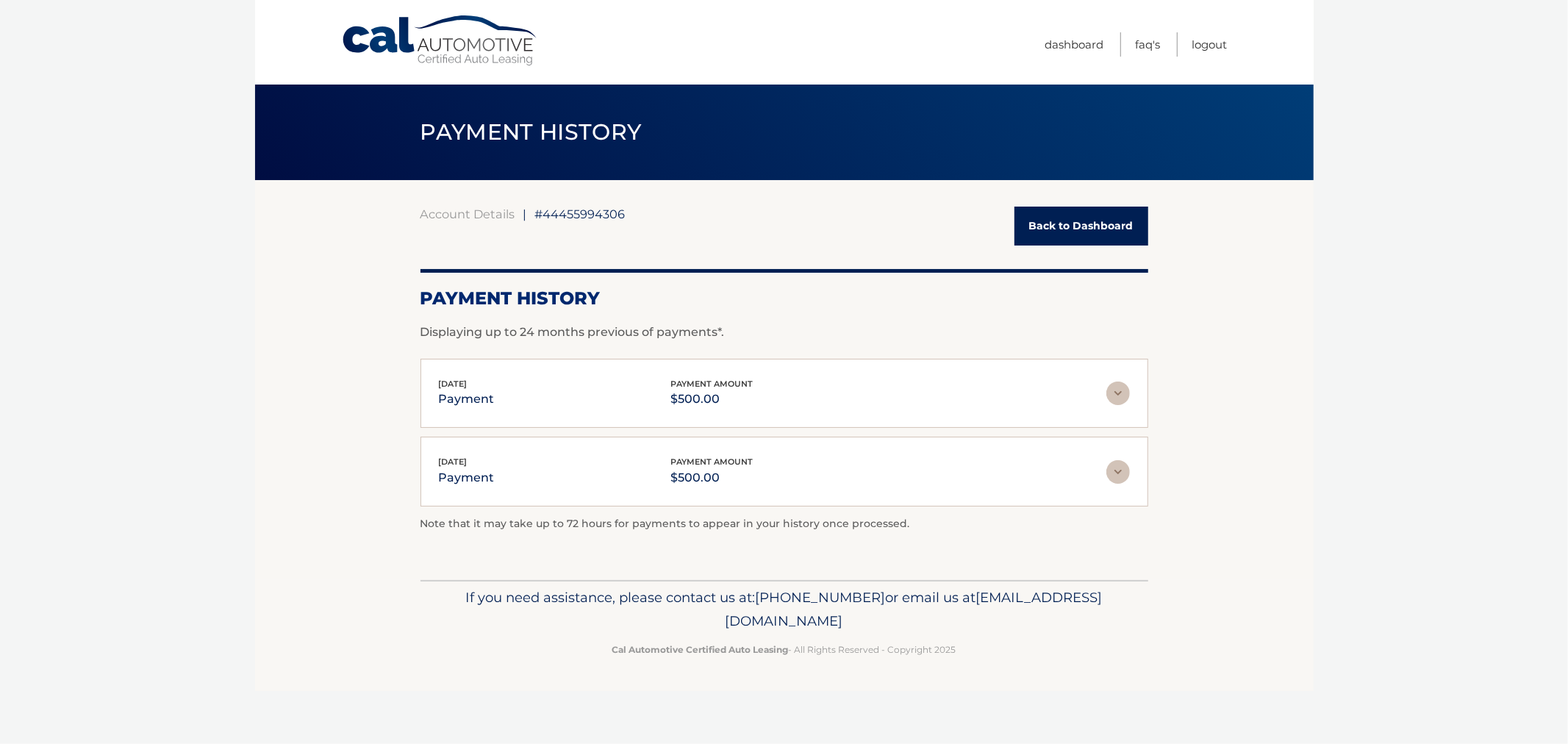
click at [386, 119] on div "PAYMENT HISTORY" at bounding box center [785, 133] width 1059 height 95
drag, startPoint x: 500, startPoint y: 186, endPoint x: 1031, endPoint y: 650, distance: 705.2
click at [1031, 651] on div "Cal Automotive Menu Dashboard FAQ's Logout |" at bounding box center [785, 372] width 1059 height 744
click at [1031, 650] on p "Cal Automotive Certified Auto Leasing - All Rights Reserved - Copyright 2025" at bounding box center [785, 649] width 709 height 15
click at [1018, 663] on footer "If you need assistance, please contact us at: 609-807-3200 or email us at Custo…" at bounding box center [785, 635] width 1059 height 111
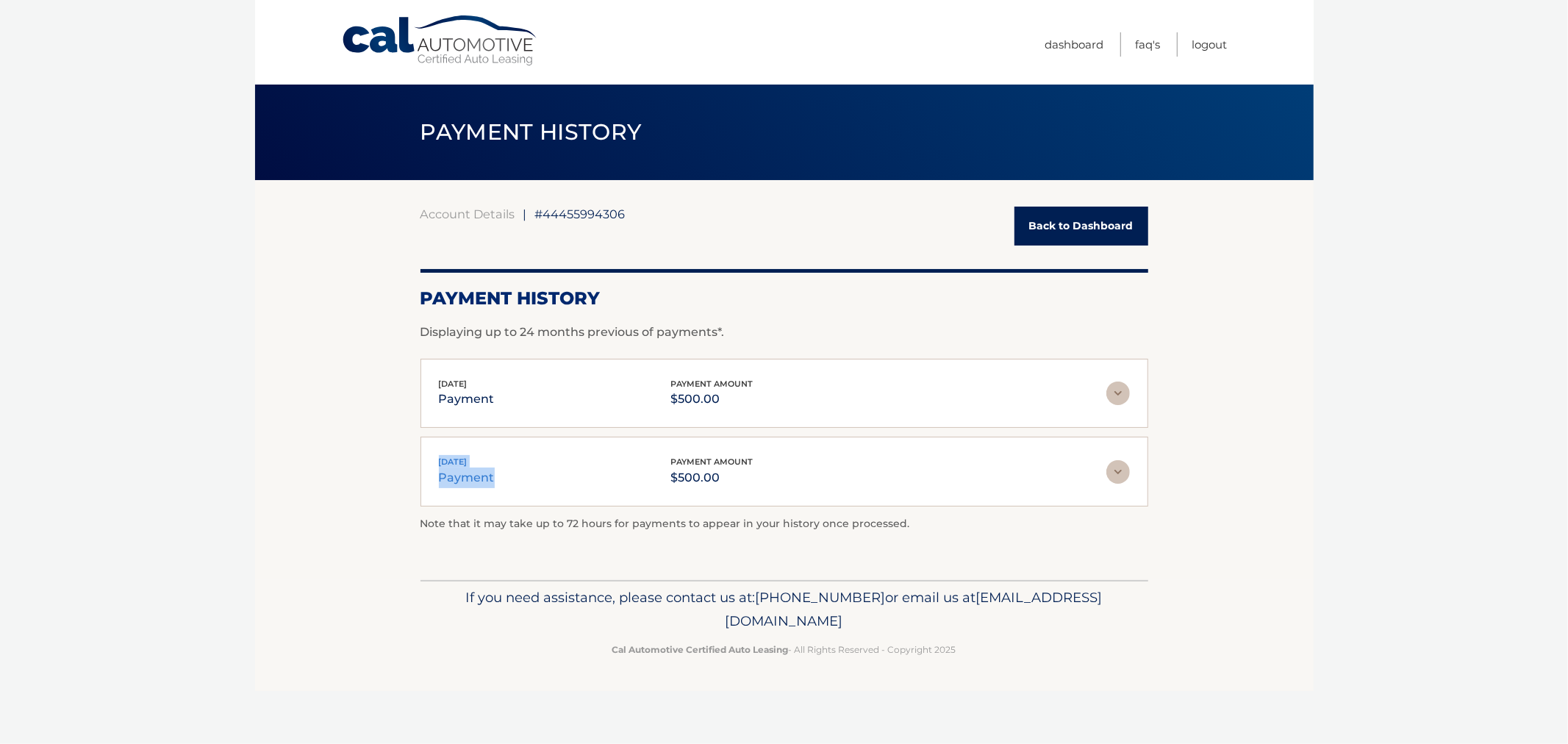
drag, startPoint x: 422, startPoint y: 452, endPoint x: 564, endPoint y: 581, distance: 191.8
click at [518, 505] on div "Jul 31, 2025 payment payment amount $500.00 Late Charges $0.00 Miscelleneous Ch…" at bounding box center [784, 471] width 727 height 70
click at [561, 581] on div "If you need assistance, please contact us at: 609-807-3200 or email us at Custo…" at bounding box center [784, 620] width 727 height 82
drag, startPoint x: 421, startPoint y: 517, endPoint x: 1032, endPoint y: 710, distance: 640.8
click at [1032, 710] on div "Cal Automotive Menu Dashboard FAQ's Logout |" at bounding box center [785, 372] width 1059 height 744
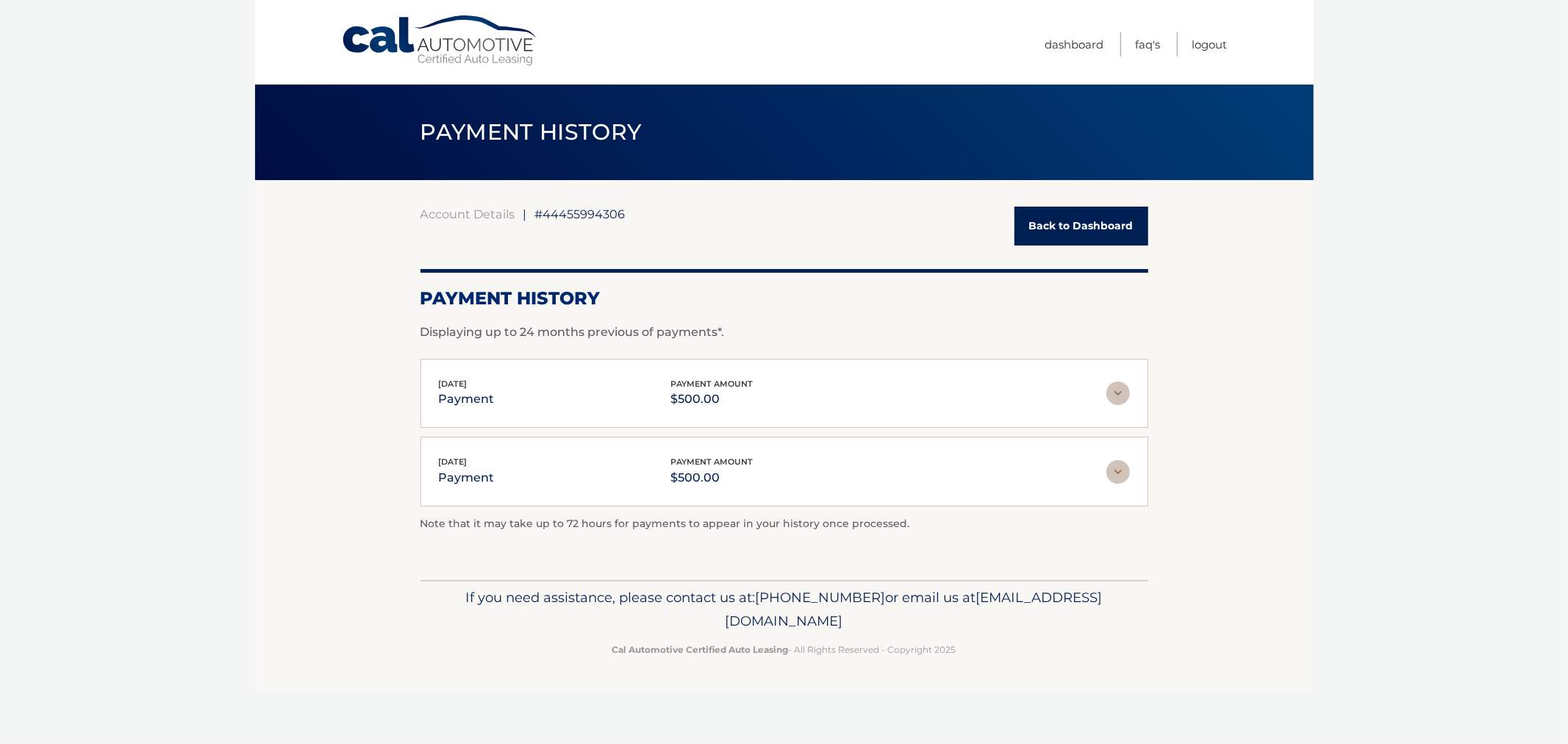
click at [1025, 694] on div "Cal Automotive Menu Dashboard FAQ's Logout |" at bounding box center [785, 372] width 1059 height 744
drag, startPoint x: 1025, startPoint y: 680, endPoint x: 422, endPoint y: 520, distance: 623.9
click at [422, 520] on div "Cal Automotive Menu Dashboard FAQ's Logout |" at bounding box center [785, 372] width 1059 height 744
click at [414, 527] on section "Account Details | #44455994306 Back to Dashboard Payment History Displaying up …" at bounding box center [785, 380] width 1059 height 399
drag, startPoint x: 644, startPoint y: 276, endPoint x: 1088, endPoint y: 656, distance: 584.4
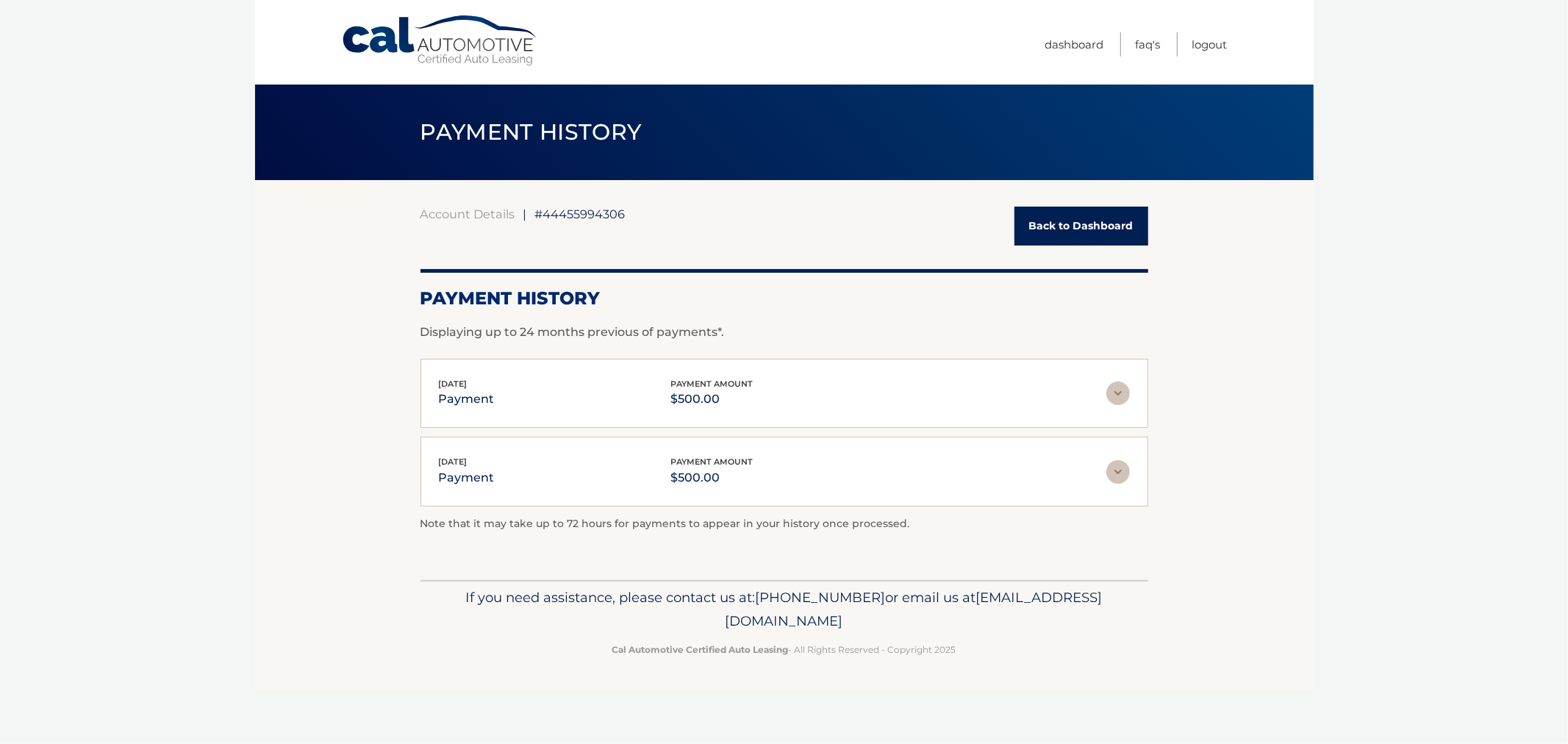
click at [1115, 634] on div "Cal Automotive Menu Dashboard FAQ's Logout |" at bounding box center [785, 372] width 1059 height 744
click at [1088, 656] on p "Cal Automotive Certified Auto Leasing - All Rights Reserved - Copyright 2025" at bounding box center [785, 649] width 709 height 15
click at [1038, 231] on link "Back to Dashboard" at bounding box center [1081, 226] width 133 height 39
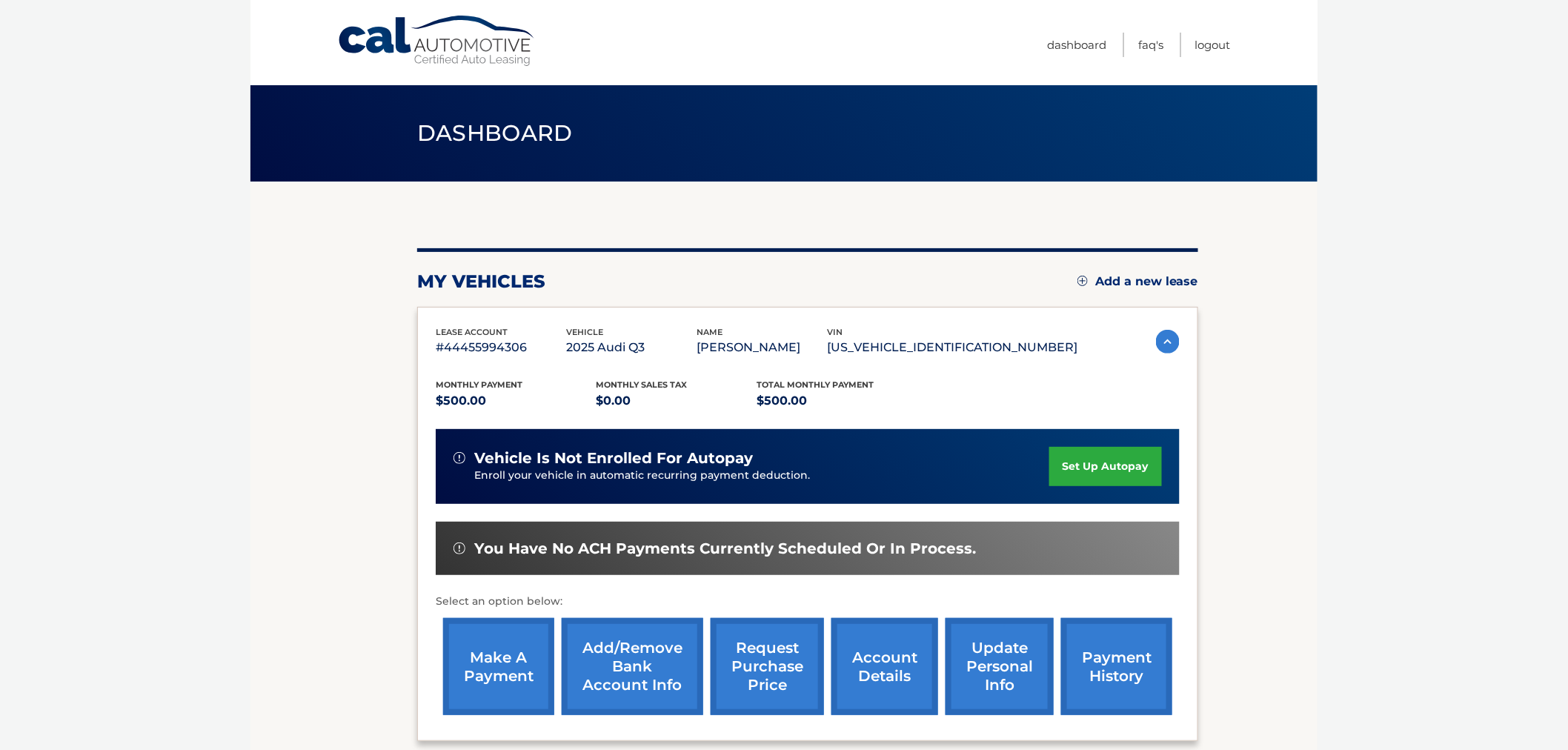
drag, startPoint x: 382, startPoint y: 108, endPoint x: 1294, endPoint y: 672, distance: 1072.3
click at [1295, 676] on main "Dashboard my vehicles Add a new lease lease account #44455994306 vehicle 2025 A…" at bounding box center [784, 393] width 1067 height 786
click at [1294, 672] on section "my vehicles Add a new lease lease account #44455994306 vehicle 2025 Audi Q3 nam…" at bounding box center [784, 484] width 1067 height 604
drag, startPoint x: 332, startPoint y: 152, endPoint x: 673, endPoint y: 188, distance: 342.9
click at [680, 183] on main "Dashboard my vehicles Add a new lease lease account #44455994306 vehicle 2025 A…" at bounding box center [784, 393] width 1067 height 786
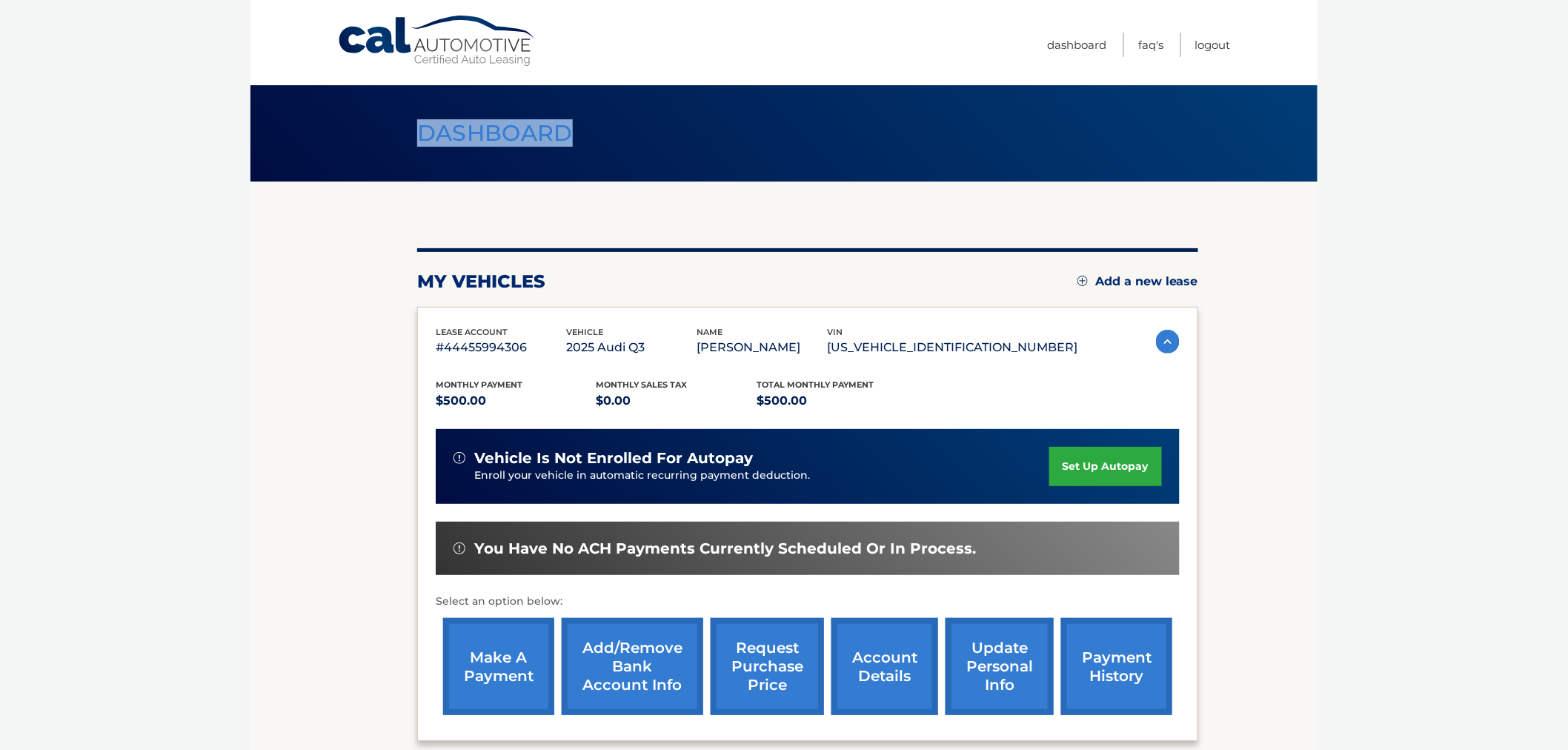
click at [428, 143] on span "Dashboard" at bounding box center [494, 133] width 156 height 28
drag, startPoint x: 416, startPoint y: 138, endPoint x: 576, endPoint y: 294, distance: 223.5
click at [566, 308] on main "Dashboard my vehicles Add a new lease lease account #44455994306 vehicle 2025 A…" at bounding box center [784, 393] width 1067 height 786
drag, startPoint x: 576, startPoint y: 294, endPoint x: 586, endPoint y: 301, distance: 12.2
click at [576, 294] on div "my vehicles Add a new lease lease account #44455994306 vehicle 2025 Audi Q3 nam…" at bounding box center [807, 494] width 781 height 493
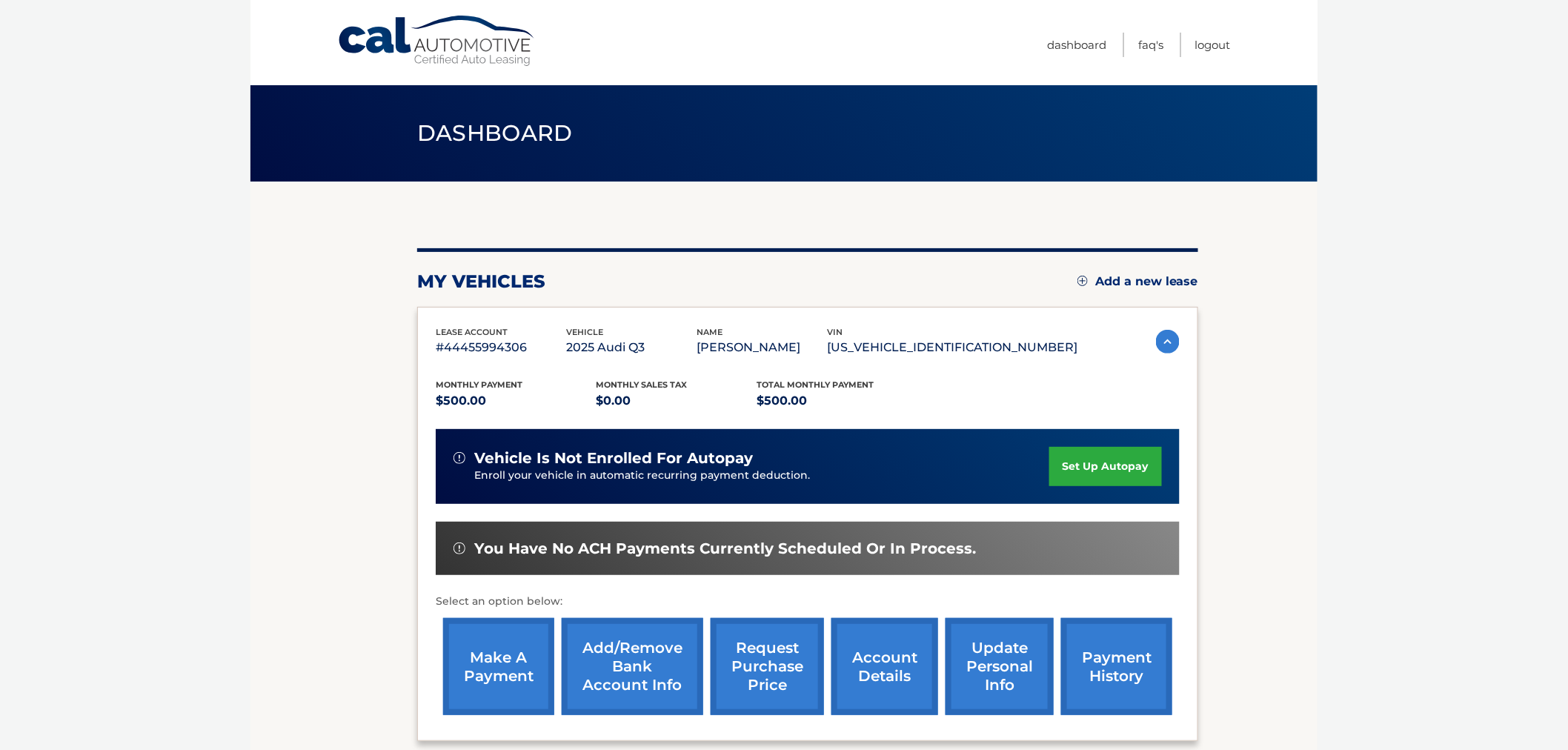
click at [671, 387] on span "Monthly sales Tax" at bounding box center [641, 385] width 91 height 11
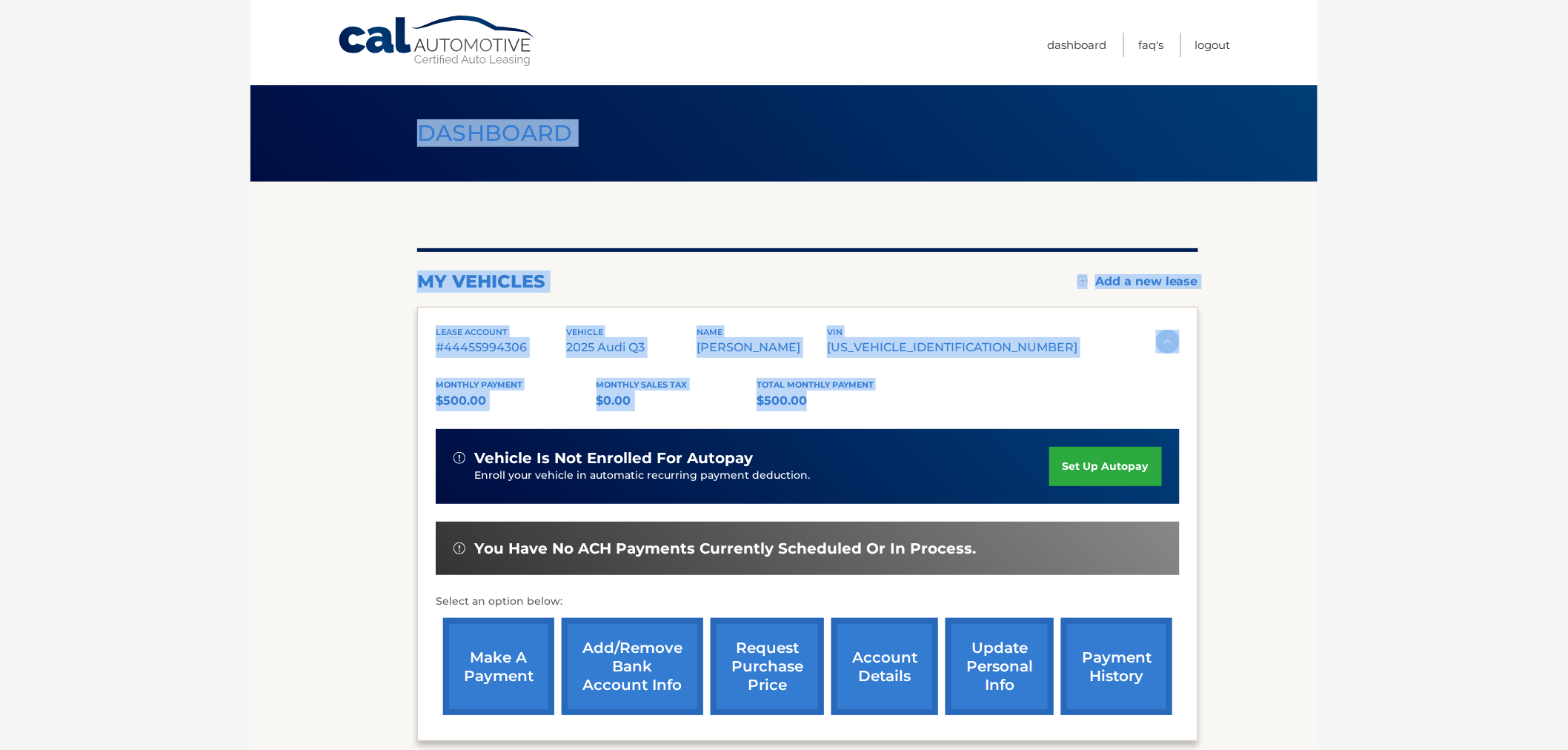
drag, startPoint x: 892, startPoint y: 407, endPoint x: 364, endPoint y: 116, distance: 602.9
click at [353, 102] on main "Dashboard my vehicles Add a new lease lease account #44455994306 vehicle 2025 A…" at bounding box center [784, 393] width 1067 height 786
click at [383, 121] on div "Dashboard" at bounding box center [784, 134] width 1067 height 96
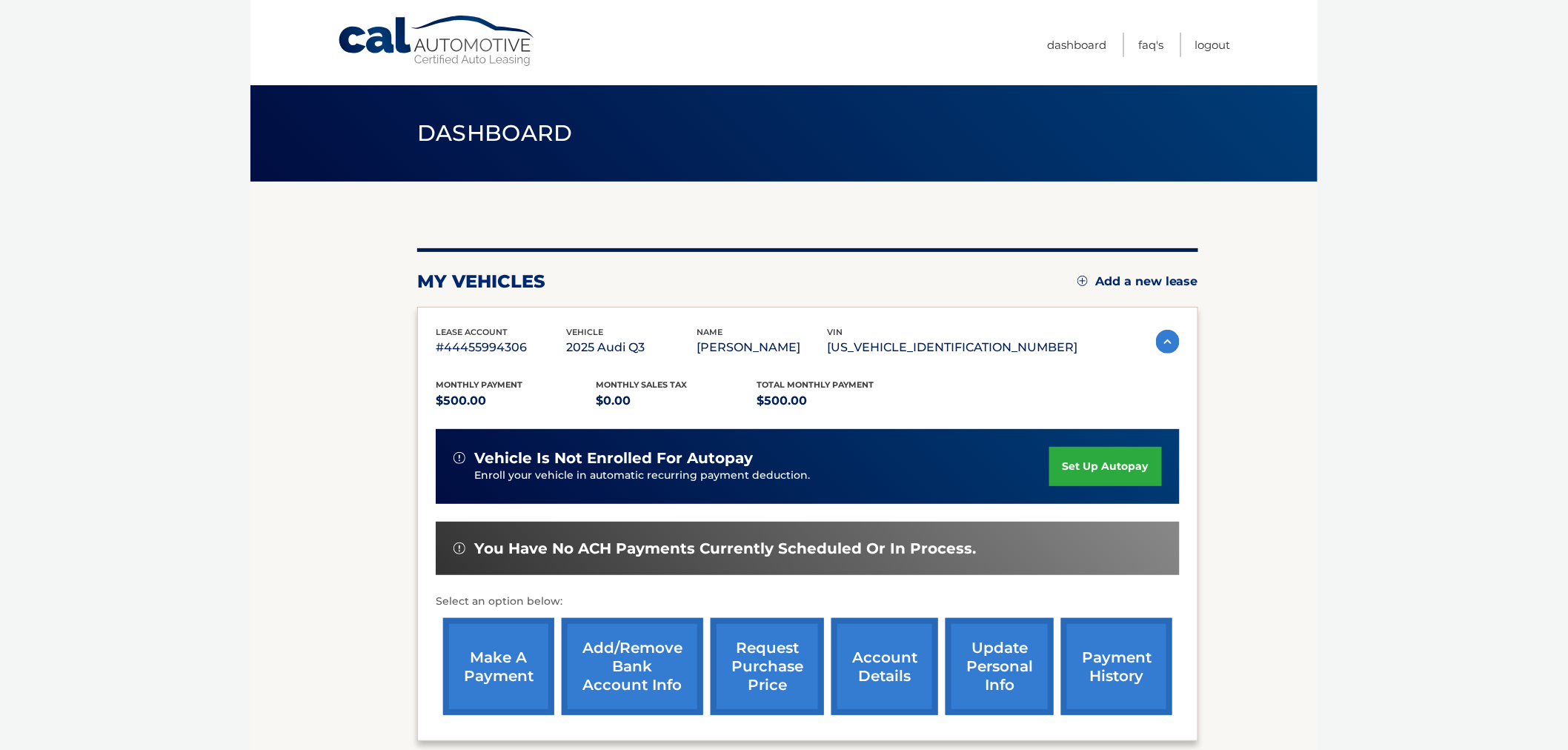
drag, startPoint x: 388, startPoint y: 125, endPoint x: 1278, endPoint y: 596, distance: 1006.9
click at [1278, 596] on main "Dashboard my vehicles Add a new lease lease account #44455994306 vehicle 2025 A…" at bounding box center [784, 393] width 1067 height 786
click at [1279, 600] on section "my vehicles Add a new lease lease account #44455994306 vehicle 2025 Audi Q3 nam…" at bounding box center [784, 484] width 1067 height 604
drag, startPoint x: 328, startPoint y: 208, endPoint x: 372, endPoint y: 160, distance: 65.1
click at [330, 200] on section "my vehicles Add a new lease lease account #44455994306 vehicle 2025 Audi Q3 nam…" at bounding box center [784, 484] width 1067 height 604
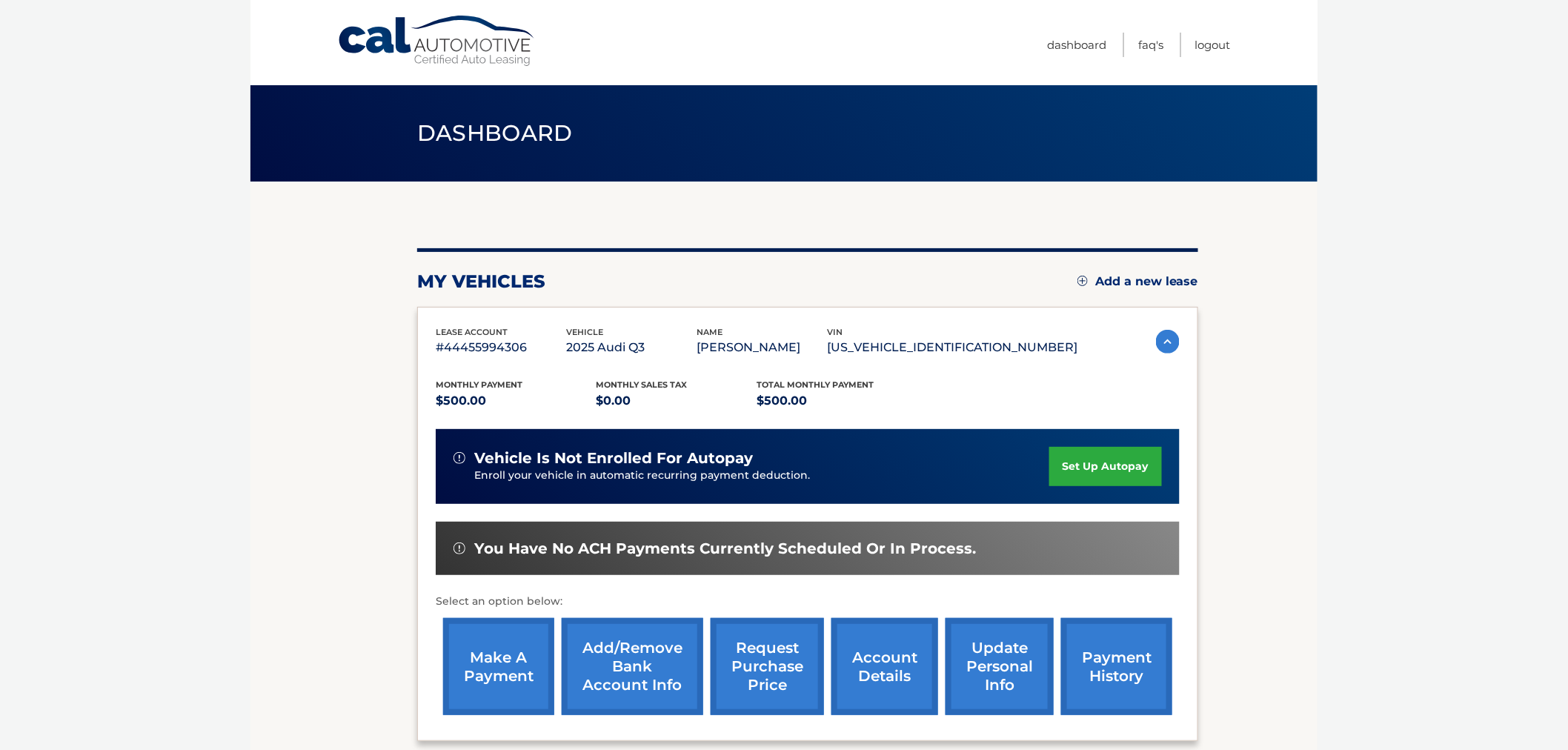
drag, startPoint x: 1401, startPoint y: 266, endPoint x: 1311, endPoint y: 302, distance: 96.9
click at [1399, 266] on body "Cal Automotive Menu Dashboard FAQ's Logout" at bounding box center [784, 375] width 1568 height 750
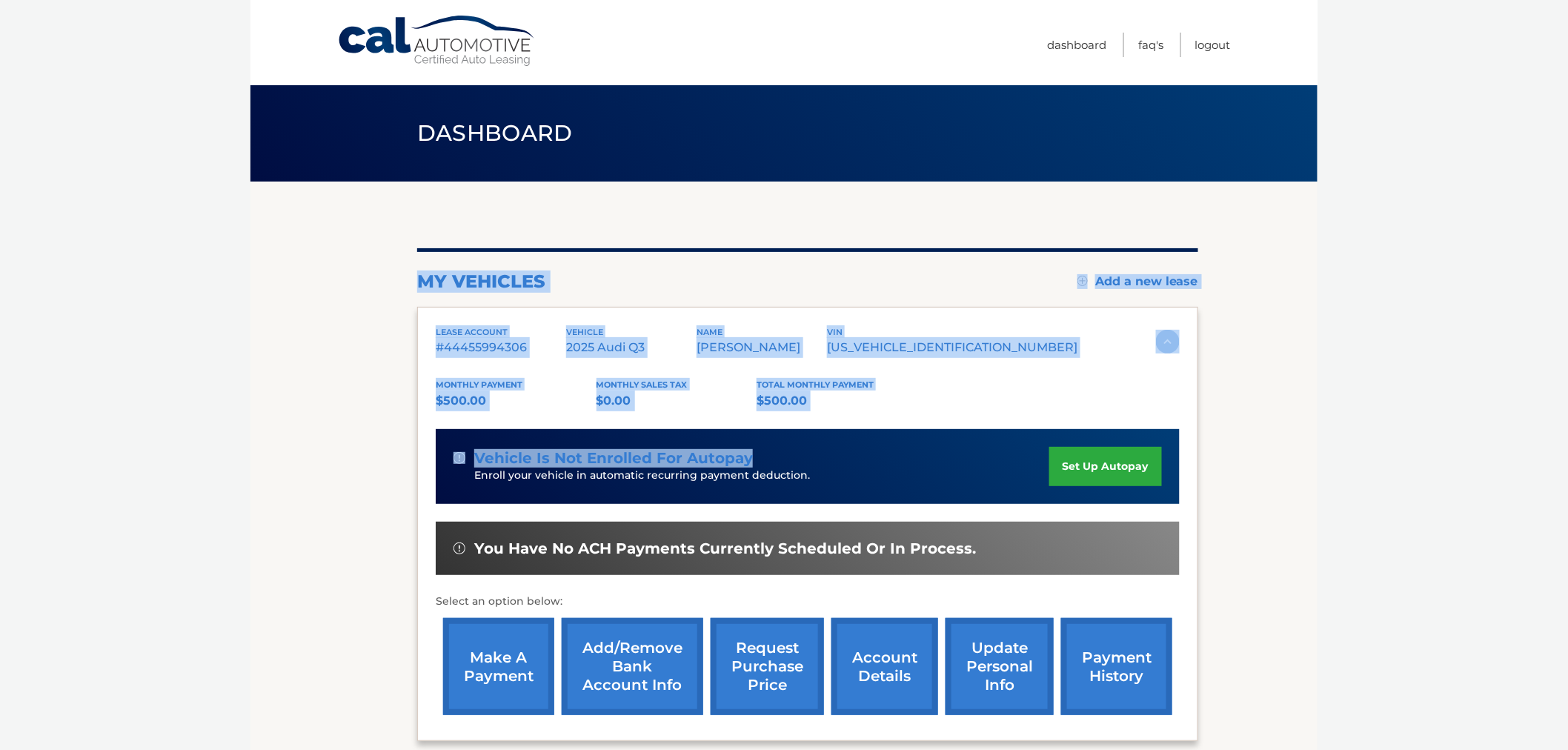
drag, startPoint x: 471, startPoint y: 289, endPoint x: 904, endPoint y: 412, distance: 450.1
click at [904, 412] on div "my vehicles Add a new lease lease account #44455994306 vehicle 2025 Audi Q3 nam…" at bounding box center [807, 494] width 781 height 493
click at [904, 412] on div "Monthly Payment $500.00 Monthly sales Tax $0.00 Total Monthly Payment $500.00 v…" at bounding box center [807, 540] width 744 height 364
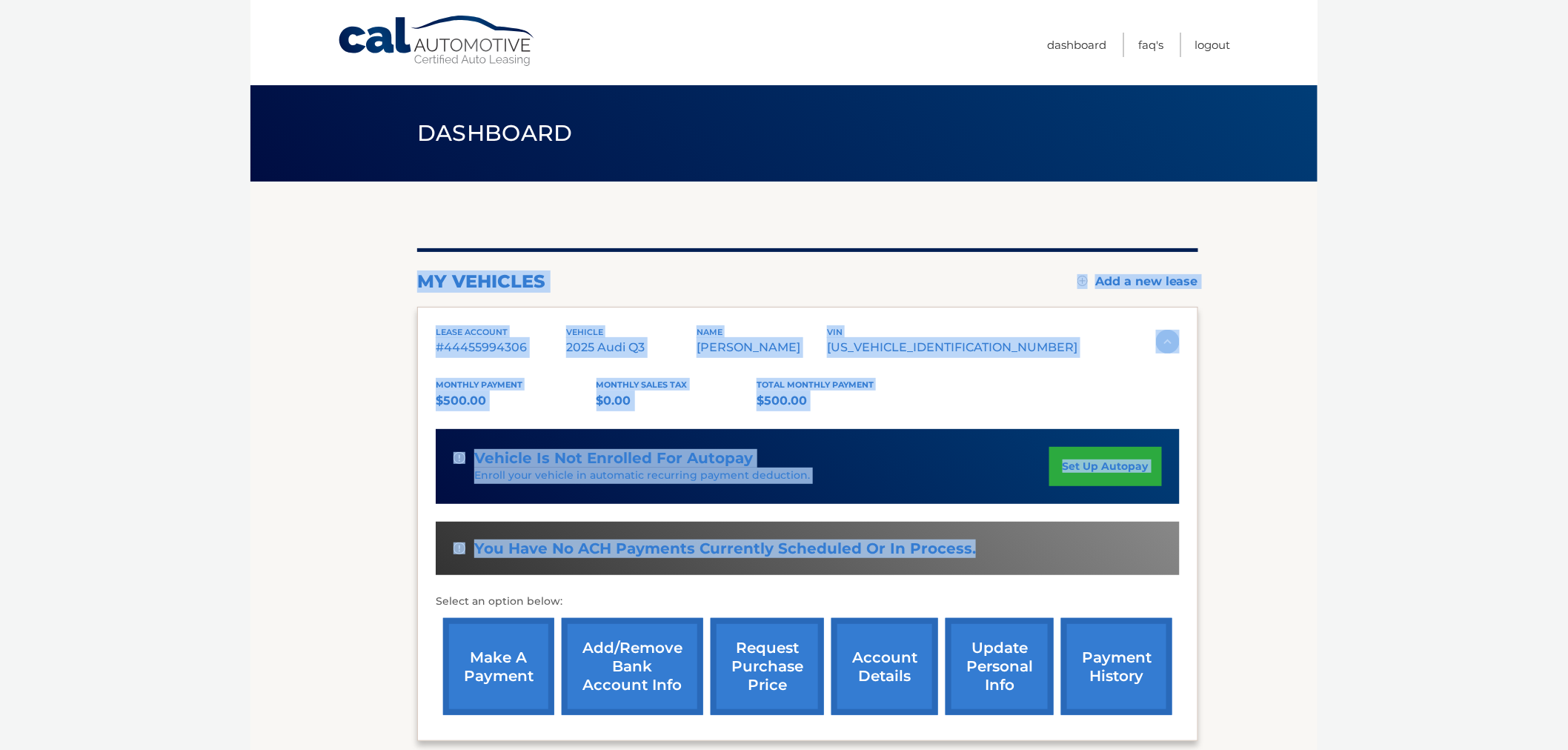
drag, startPoint x: 684, startPoint y: 501, endPoint x: 363, endPoint y: 267, distance: 397.2
click at [363, 267] on section "my vehicles Add a new lease lease account #44455994306 vehicle 2025 Audi Q3 nam…" at bounding box center [784, 484] width 1067 height 604
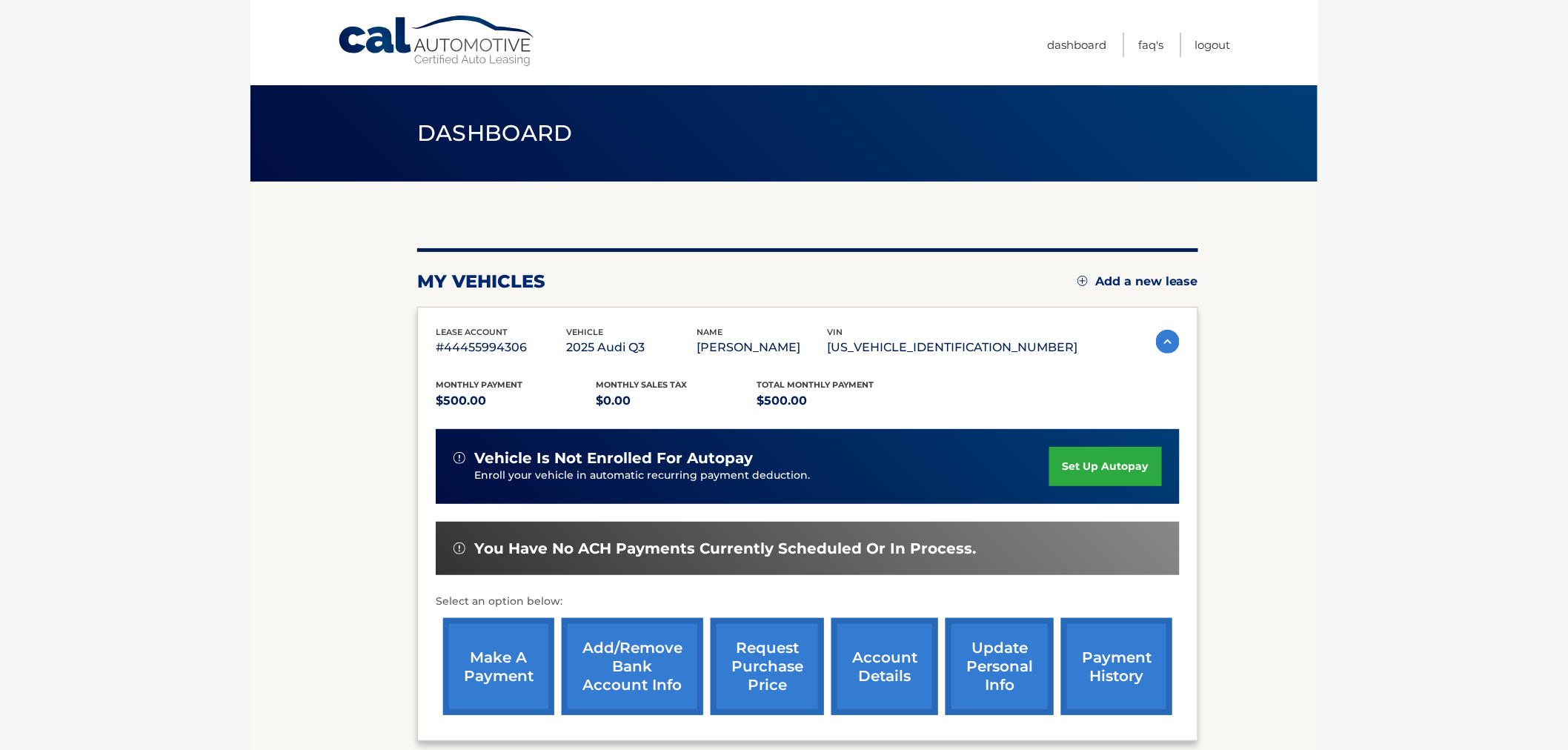
drag, startPoint x: 363, startPoint y: 267, endPoint x: 388, endPoint y: 129, distance: 140.2
click at [363, 262] on section "my vehicles Add a new lease lease account #44455994306 vehicle 2025 Audi Q3 nam…" at bounding box center [784, 484] width 1067 height 604
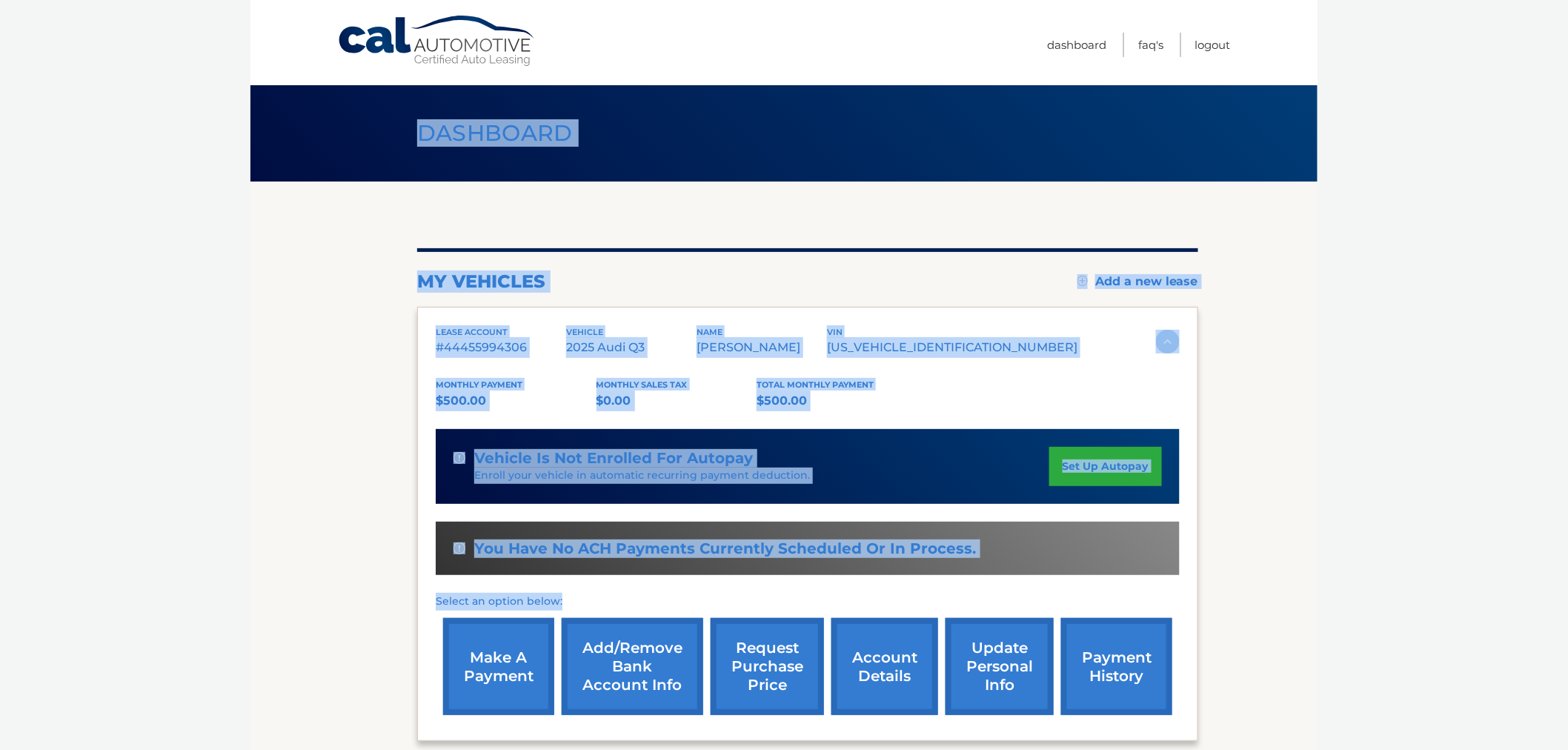
drag, startPoint x: 390, startPoint y: 108, endPoint x: 1012, endPoint y: 578, distance: 779.6
click at [1012, 578] on main "Dashboard my vehicles Add a new lease lease account #44455994306 vehicle 2025 A…" at bounding box center [784, 393] width 1067 height 786
click at [1037, 574] on div "You have no ACH payments currently scheduled or in process." at bounding box center [807, 548] width 744 height 54
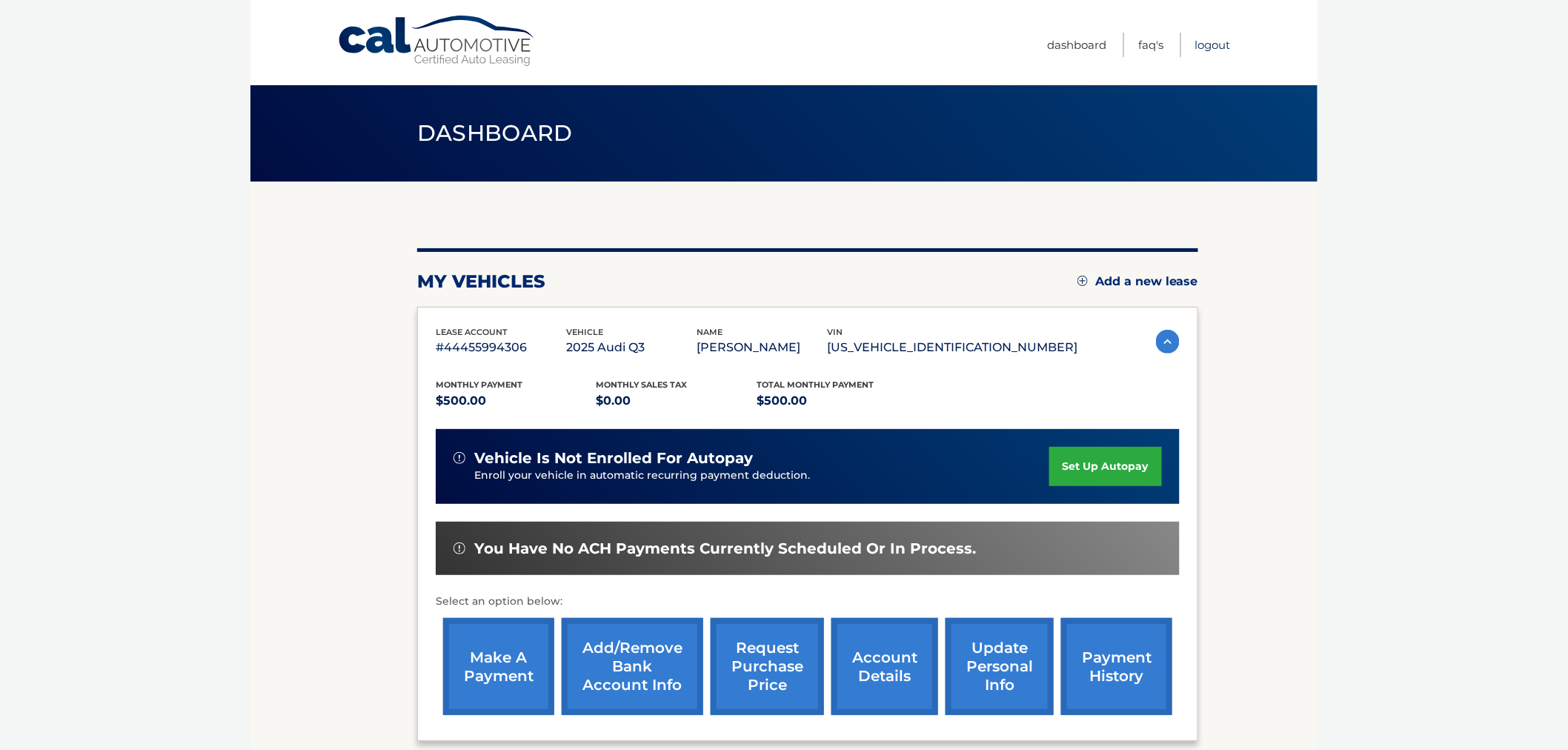
click at [1213, 37] on link "Logout" at bounding box center [1213, 45] width 36 height 24
